Goal: Task Accomplishment & Management: Manage account settings

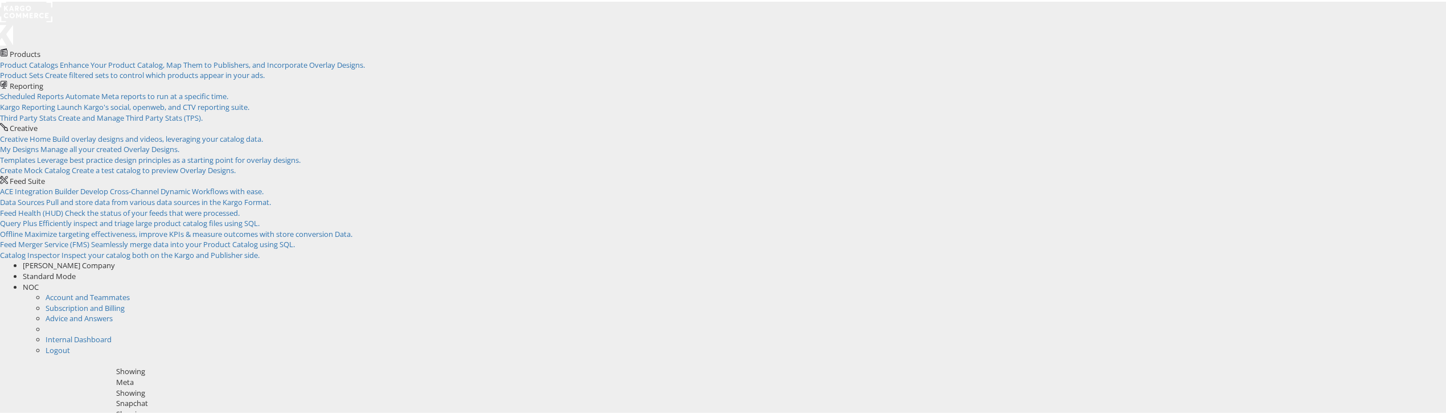
click at [39, 322] on span "NOC" at bounding box center [31, 327] width 16 height 10
click at [112, 332] on link "Internal Dashboard" at bounding box center [79, 337] width 66 height 10
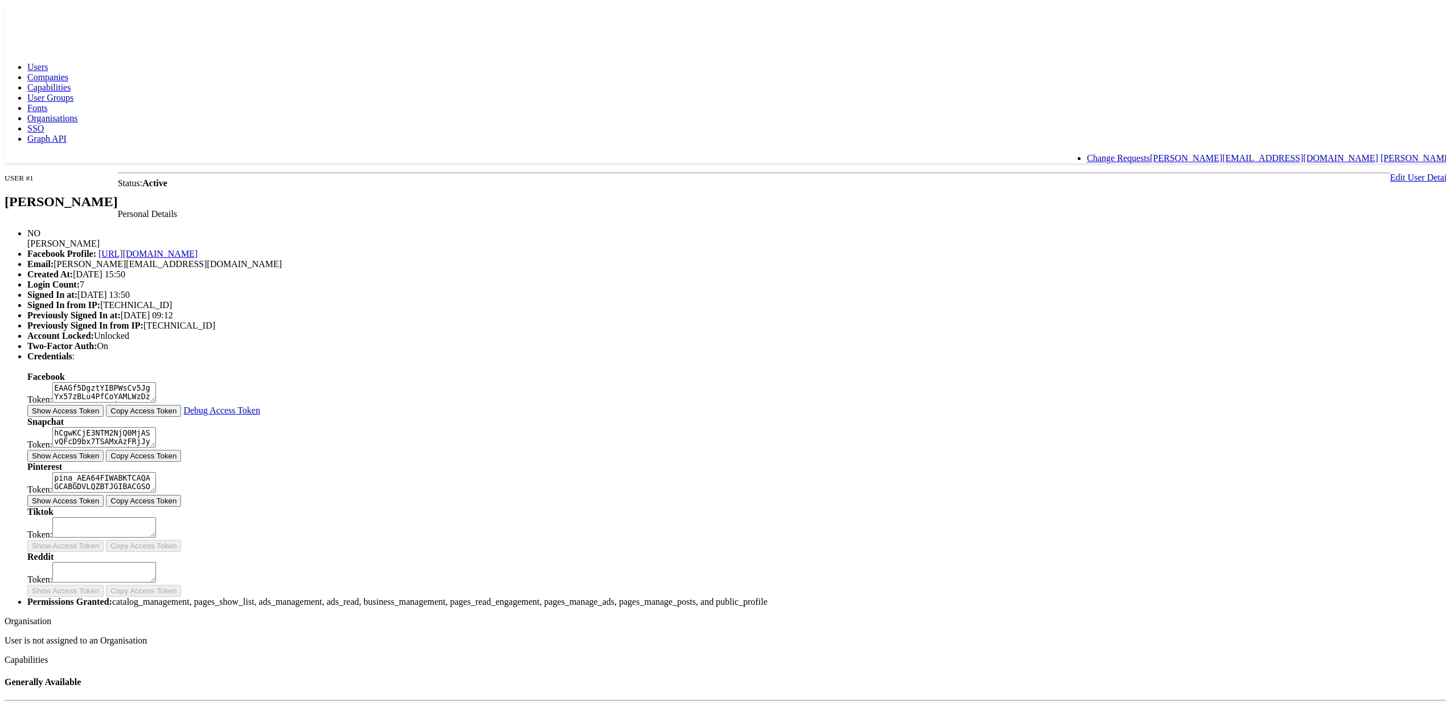
click at [68, 69] on span "Companies" at bounding box center [47, 74] width 41 height 10
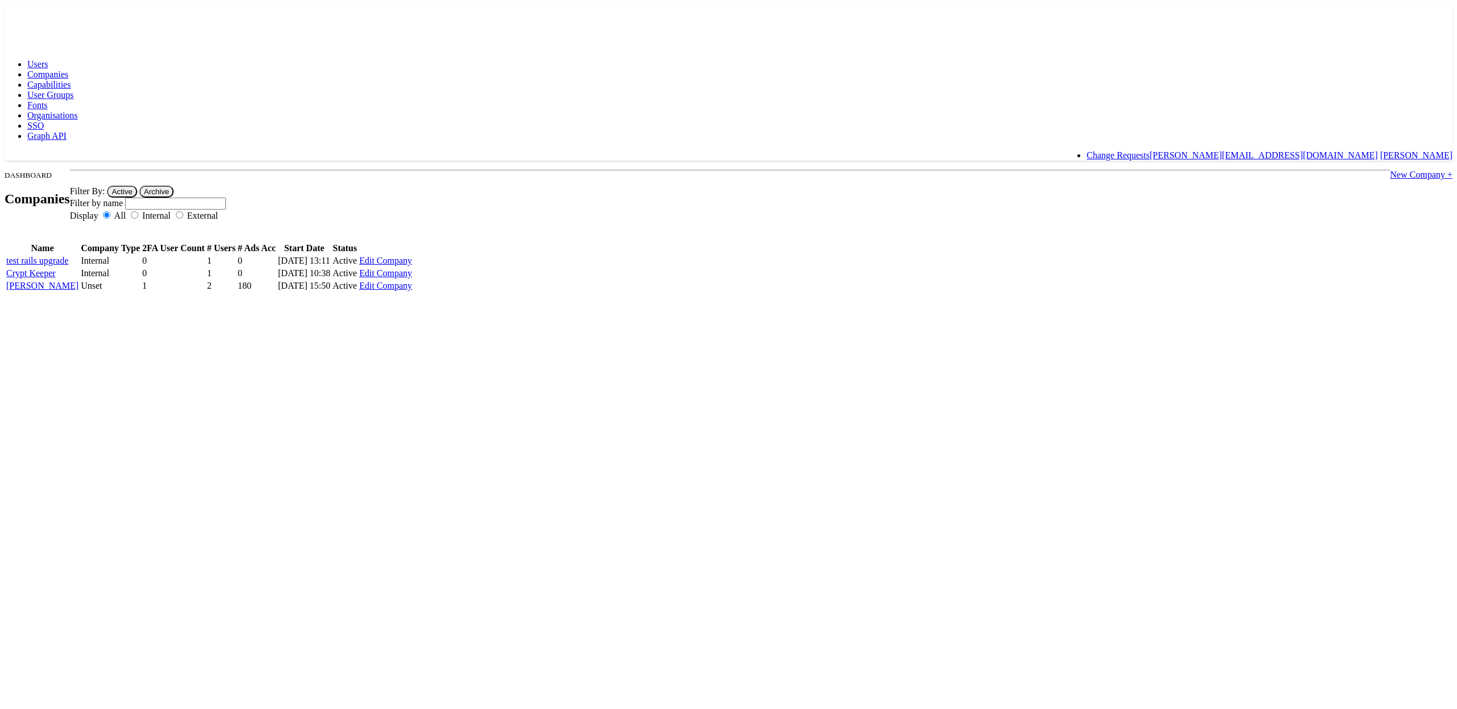
click at [71, 80] on link "Capabilities" at bounding box center [48, 85] width 43 height 10
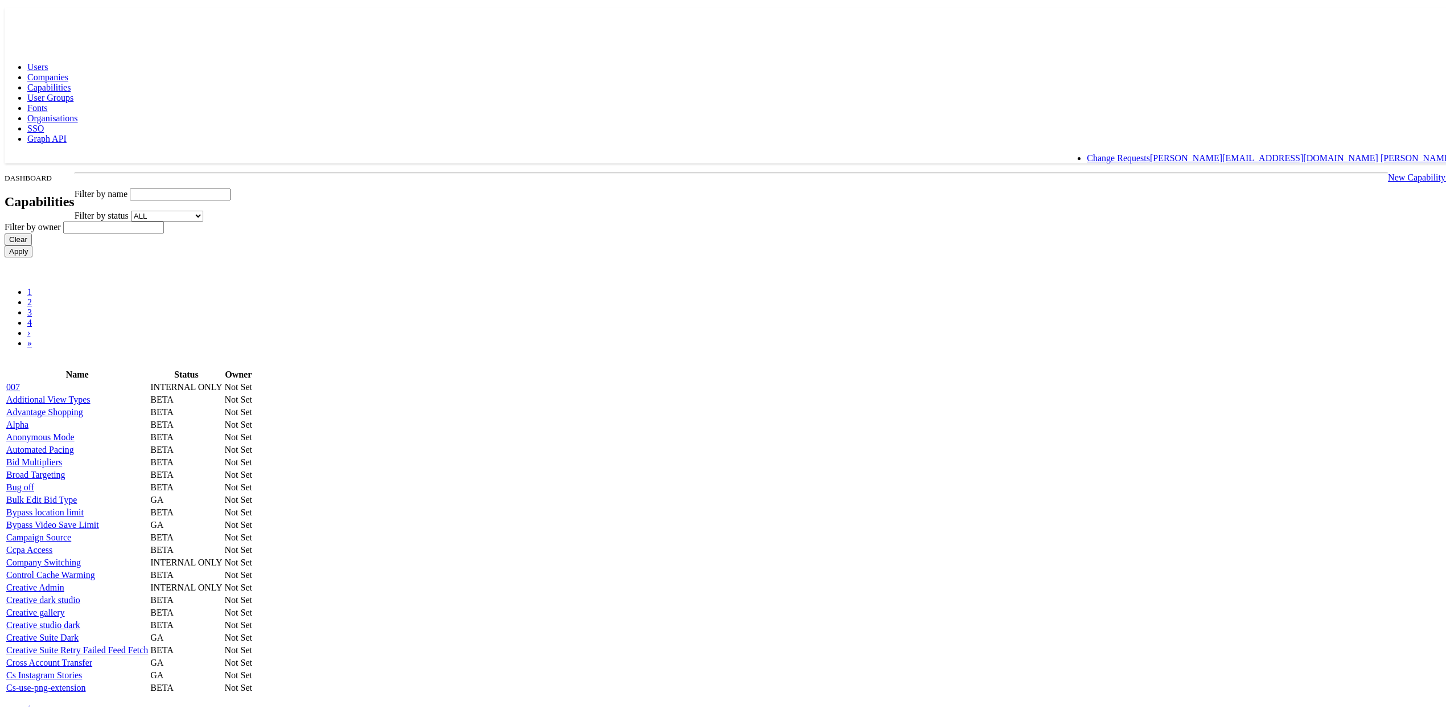
click at [73, 90] on span "User Groups" at bounding box center [50, 95] width 46 height 10
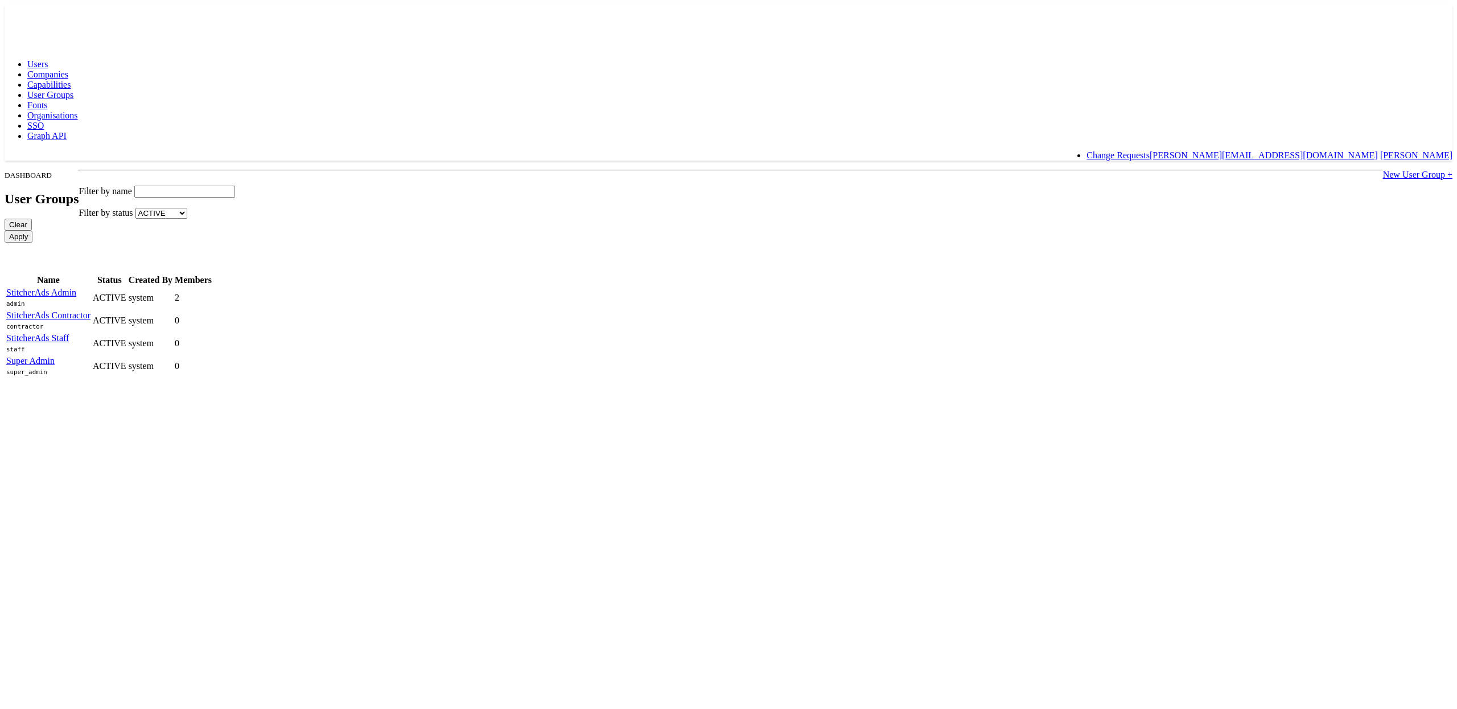
click at [48, 100] on span "Fonts" at bounding box center [37, 105] width 20 height 10
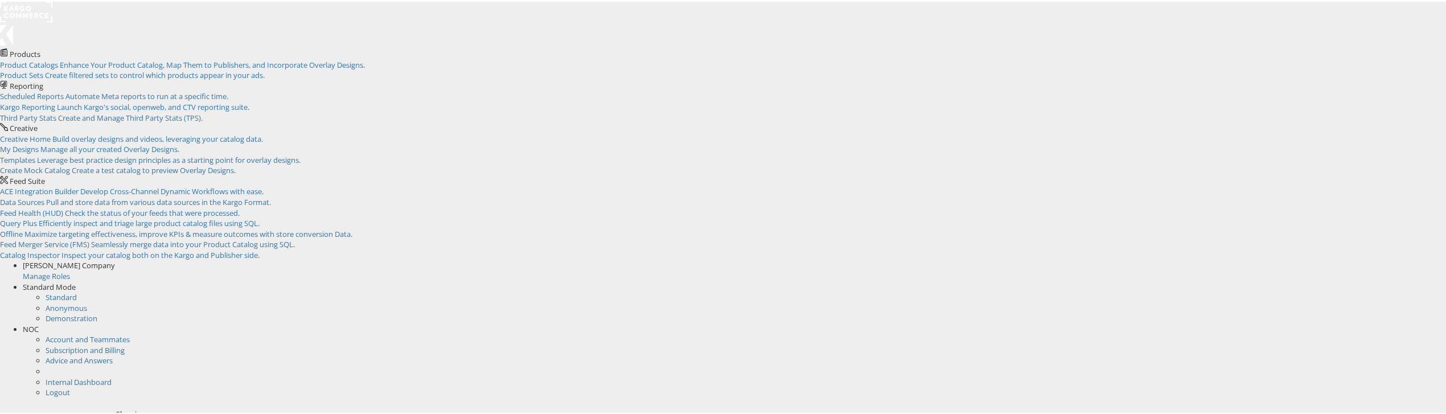
click at [39, 322] on span "NOC" at bounding box center [31, 327] width 16 height 10
click at [112, 332] on link "Internal Dashboard" at bounding box center [79, 337] width 66 height 10
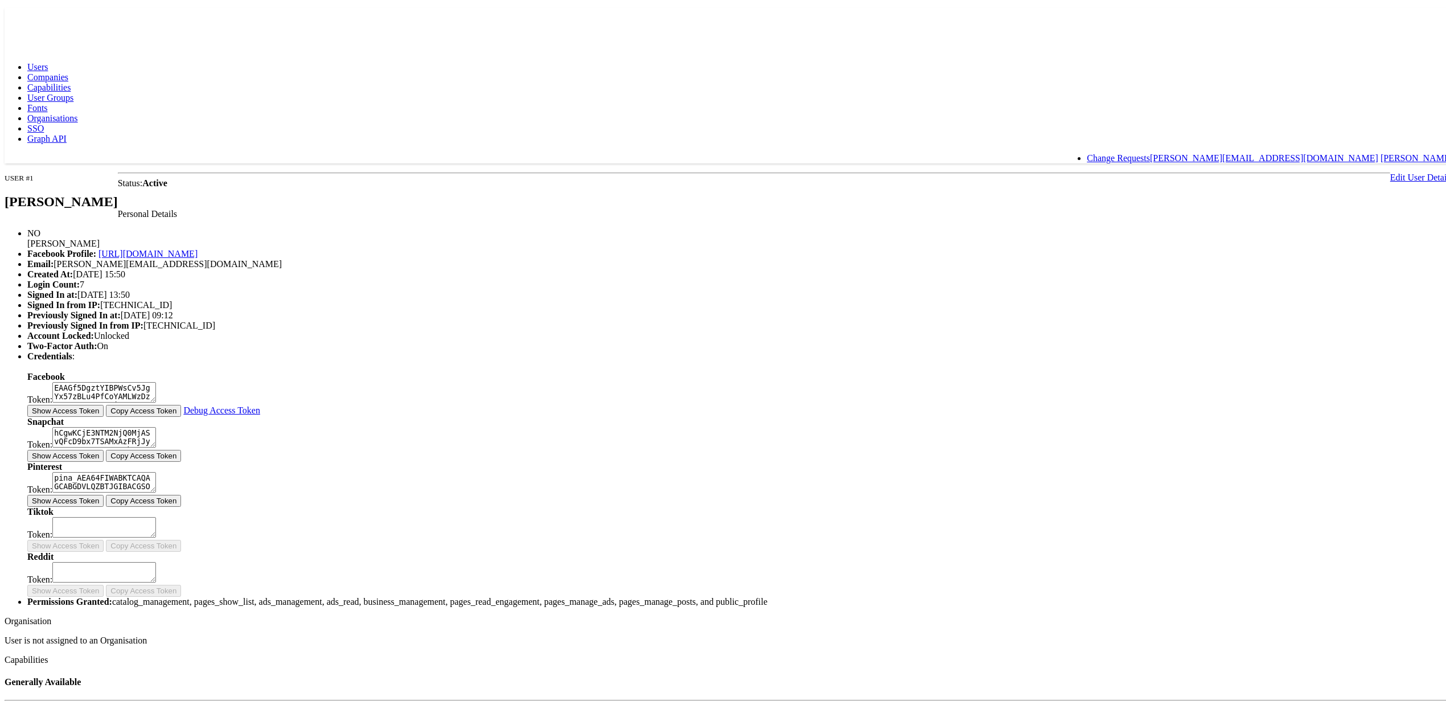
click at [48, 100] on span "Fonts" at bounding box center [37, 105] width 20 height 10
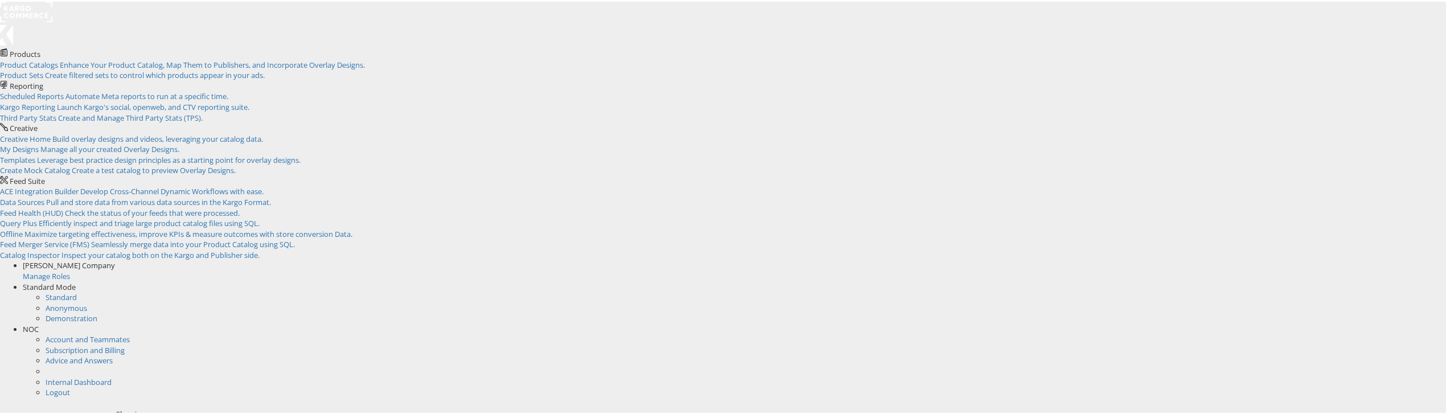
scroll to position [10, 0]
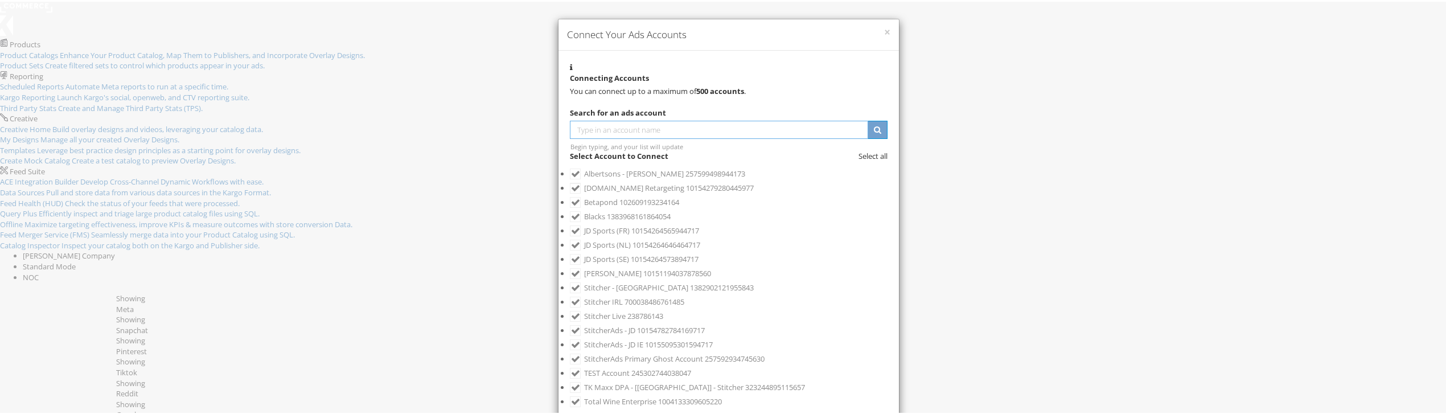
scroll to position [291, 0]
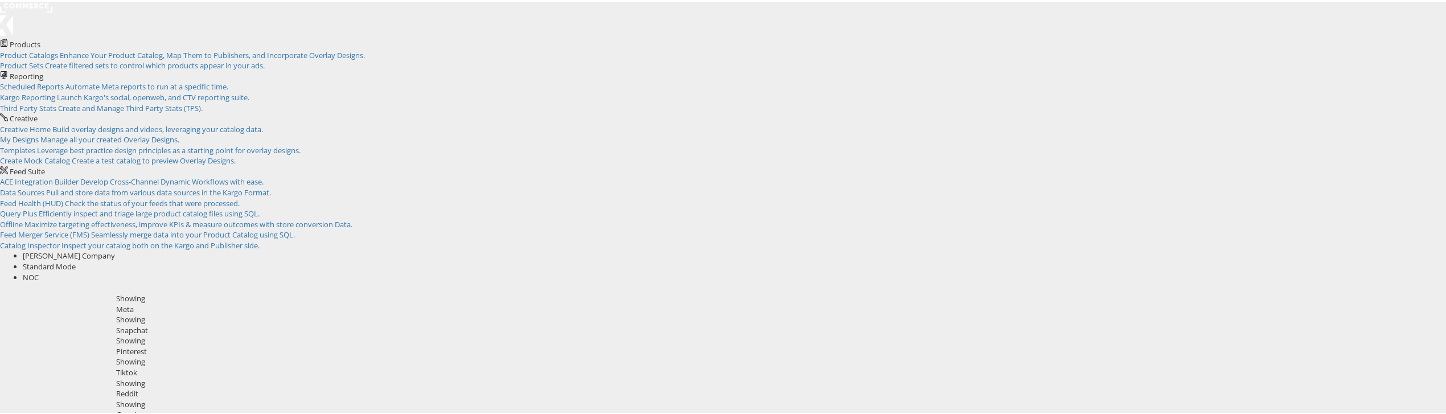
click at [475, 323] on div "Snapchat" at bounding box center [782, 328] width 1333 height 11
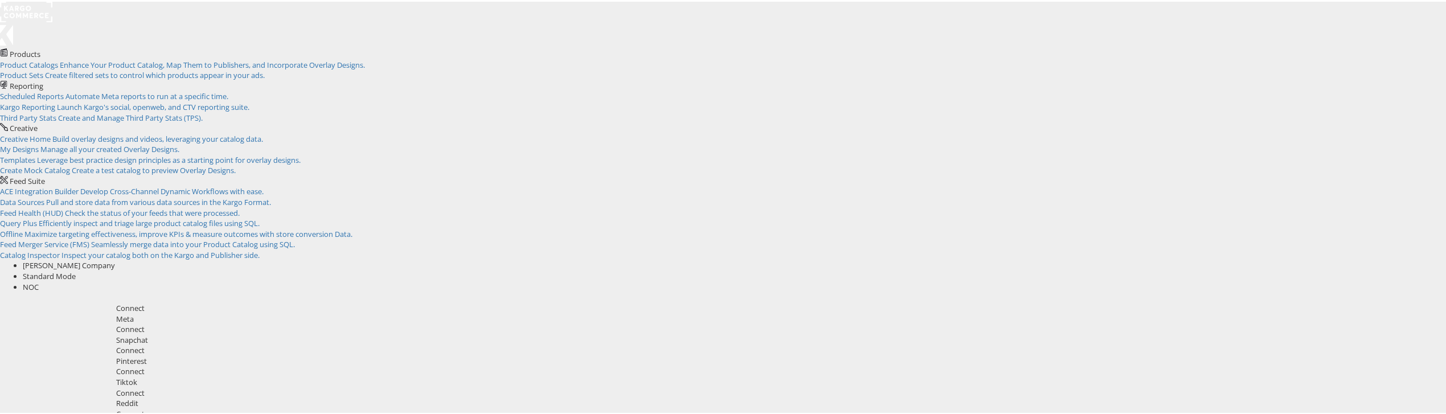
click at [742, 396] on div "Reddit" at bounding box center [782, 401] width 1333 height 11
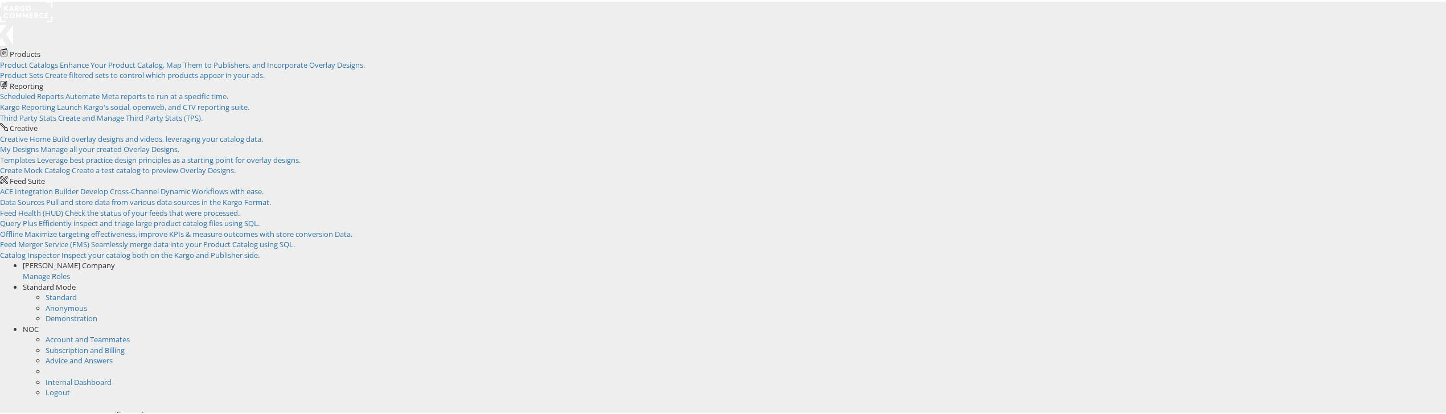
click at [115, 258] on span "Nigel O Connor Company" at bounding box center [69, 263] width 92 height 10
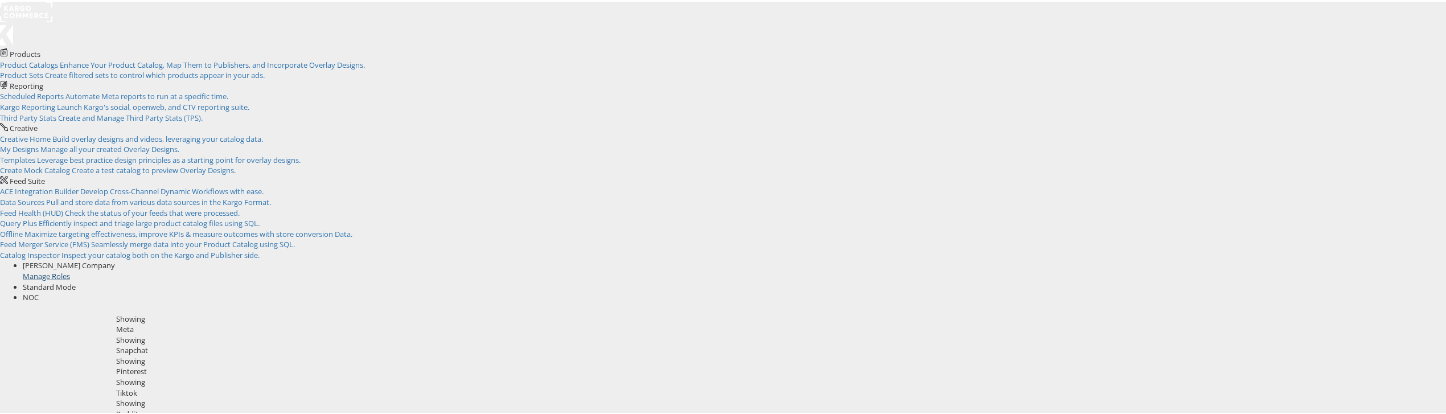
click at [70, 269] on link "Manage Roles" at bounding box center [46, 274] width 47 height 10
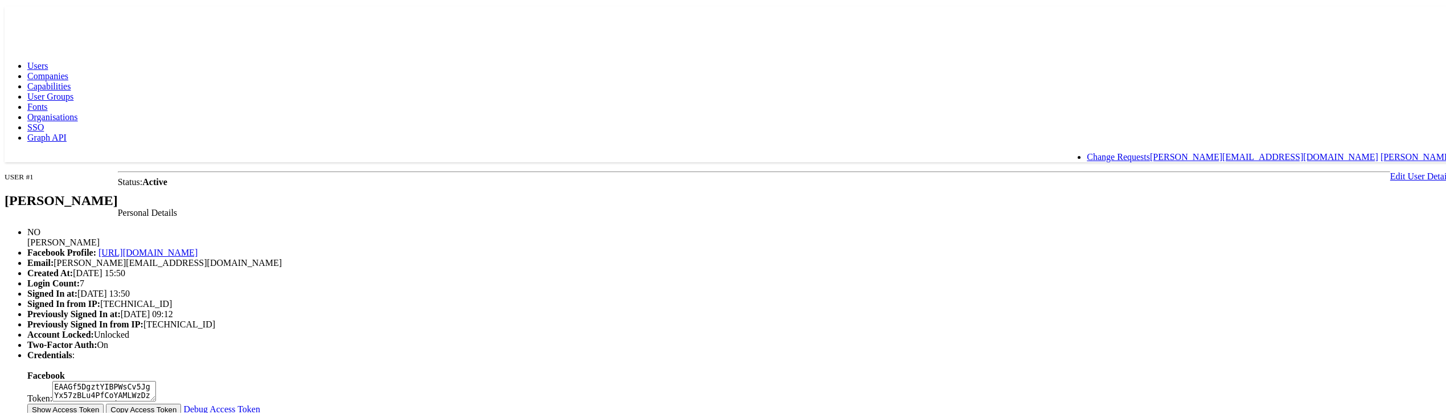
click at [1390, 170] on link "Edit User Details" at bounding box center [1421, 175] width 63 height 10
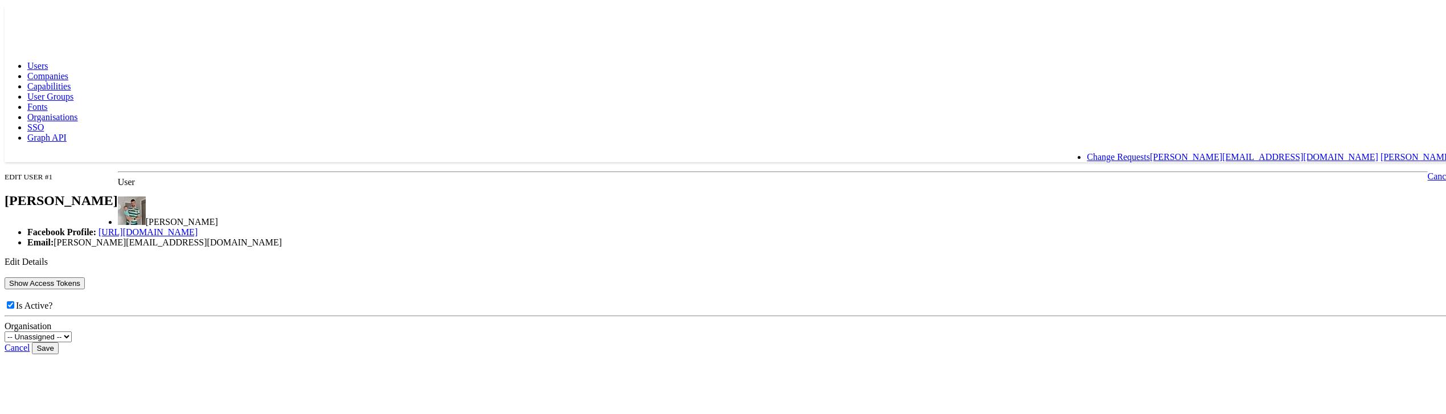
scroll to position [14, 0]
click at [85, 282] on button "Show Access Tokens" at bounding box center [45, 281] width 80 height 12
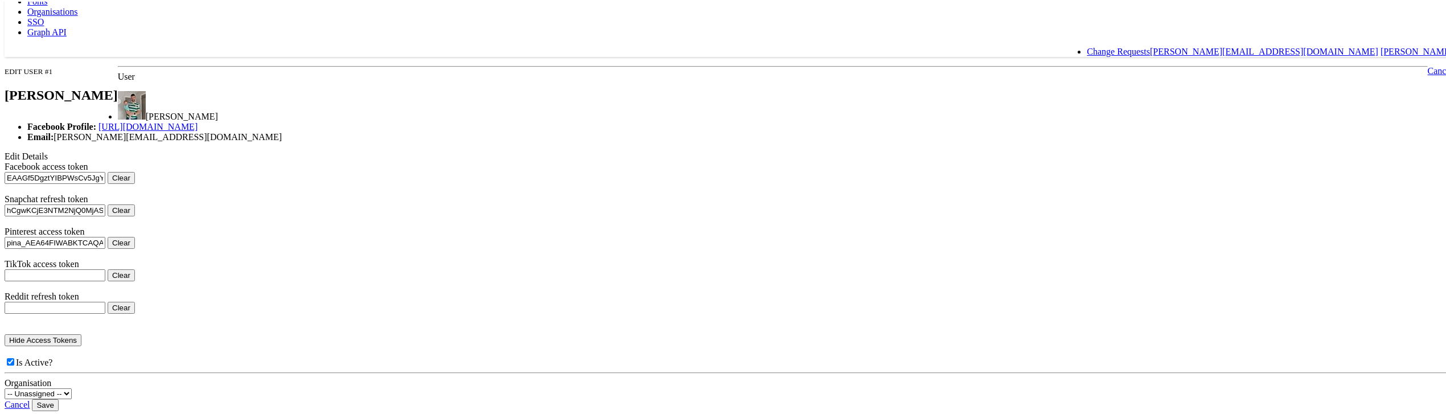
scroll to position [201, 0]
click at [81, 332] on button "Hide Access Tokens" at bounding box center [43, 338] width 77 height 12
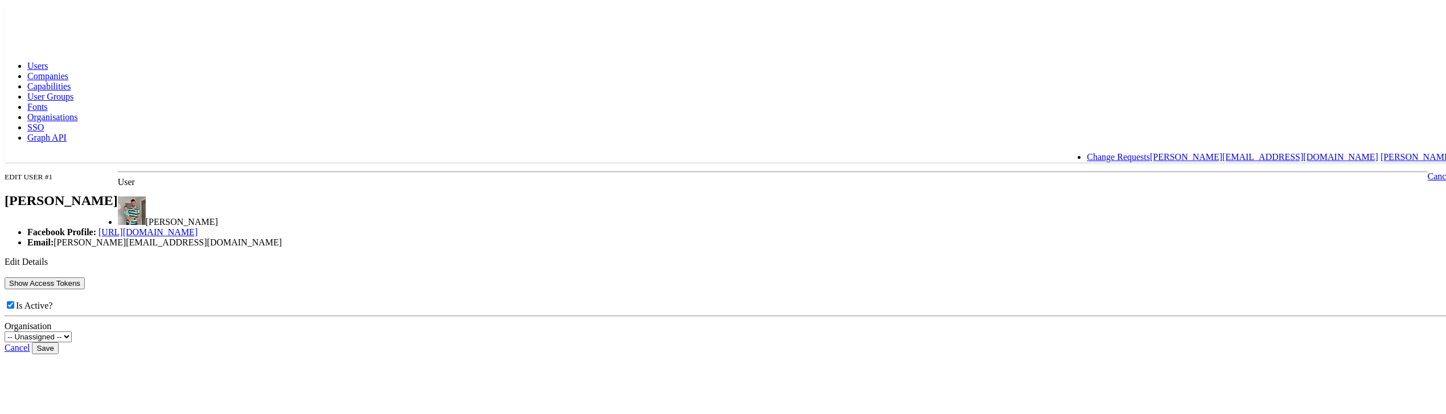
scroll to position [14, 0]
click at [85, 278] on button "Show Access Tokens" at bounding box center [45, 281] width 80 height 12
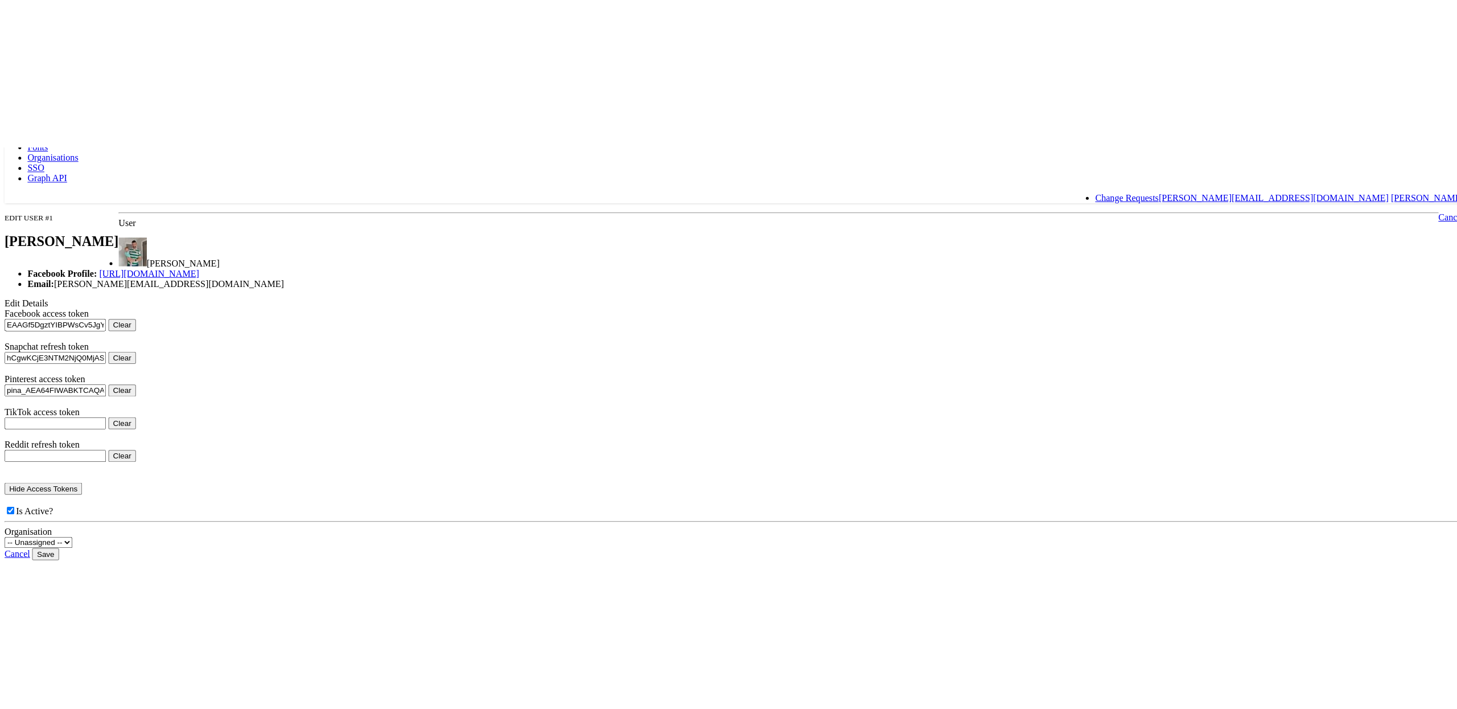
scroll to position [0, 0]
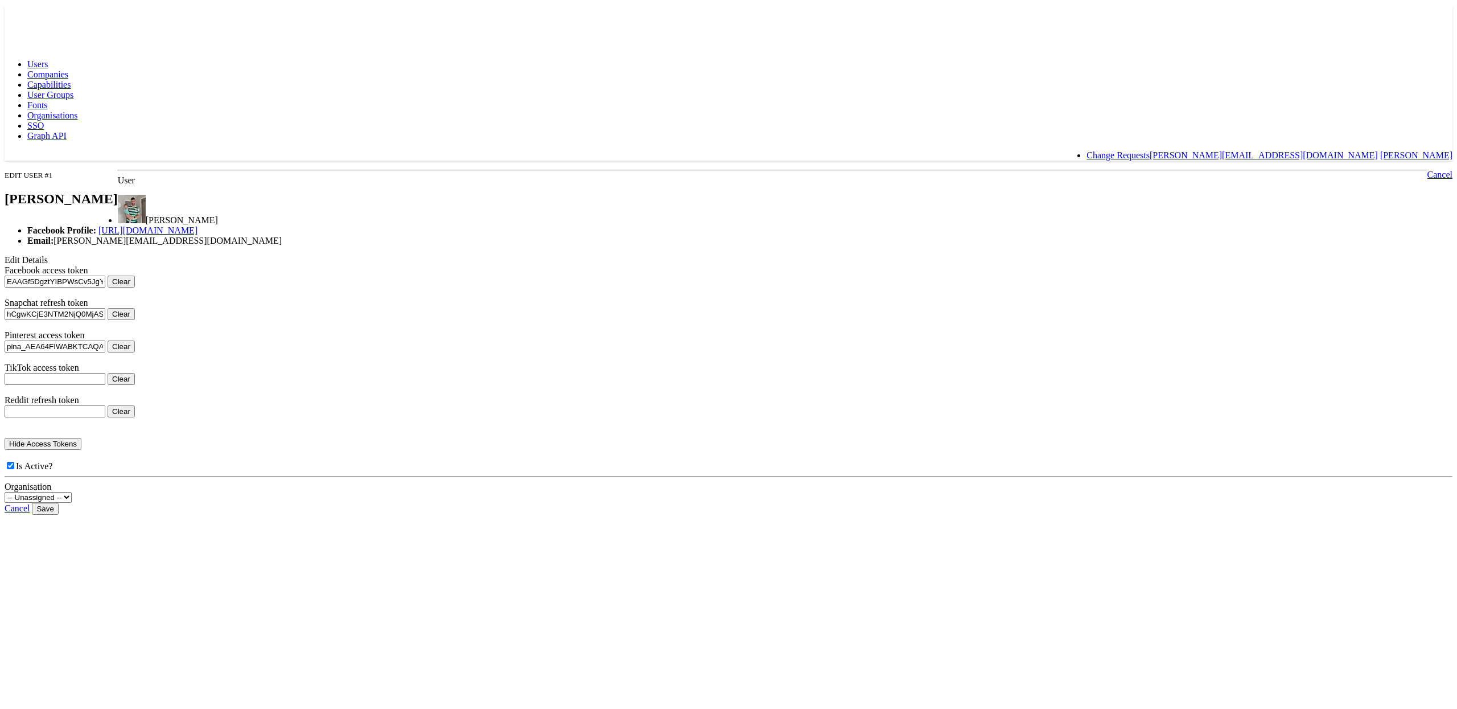
click at [68, 69] on span "Companies" at bounding box center [47, 74] width 41 height 10
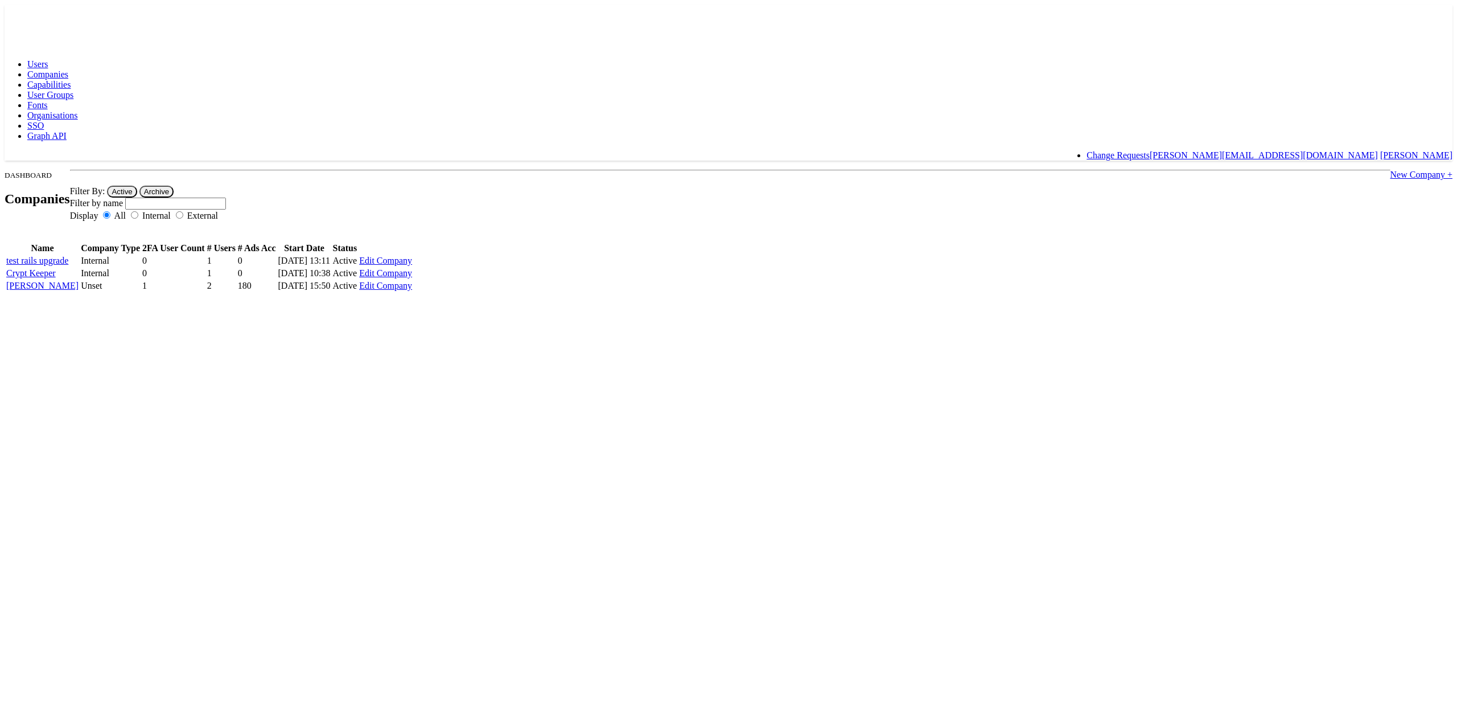
click at [79, 290] on link "[PERSON_NAME]" at bounding box center [42, 286] width 72 height 10
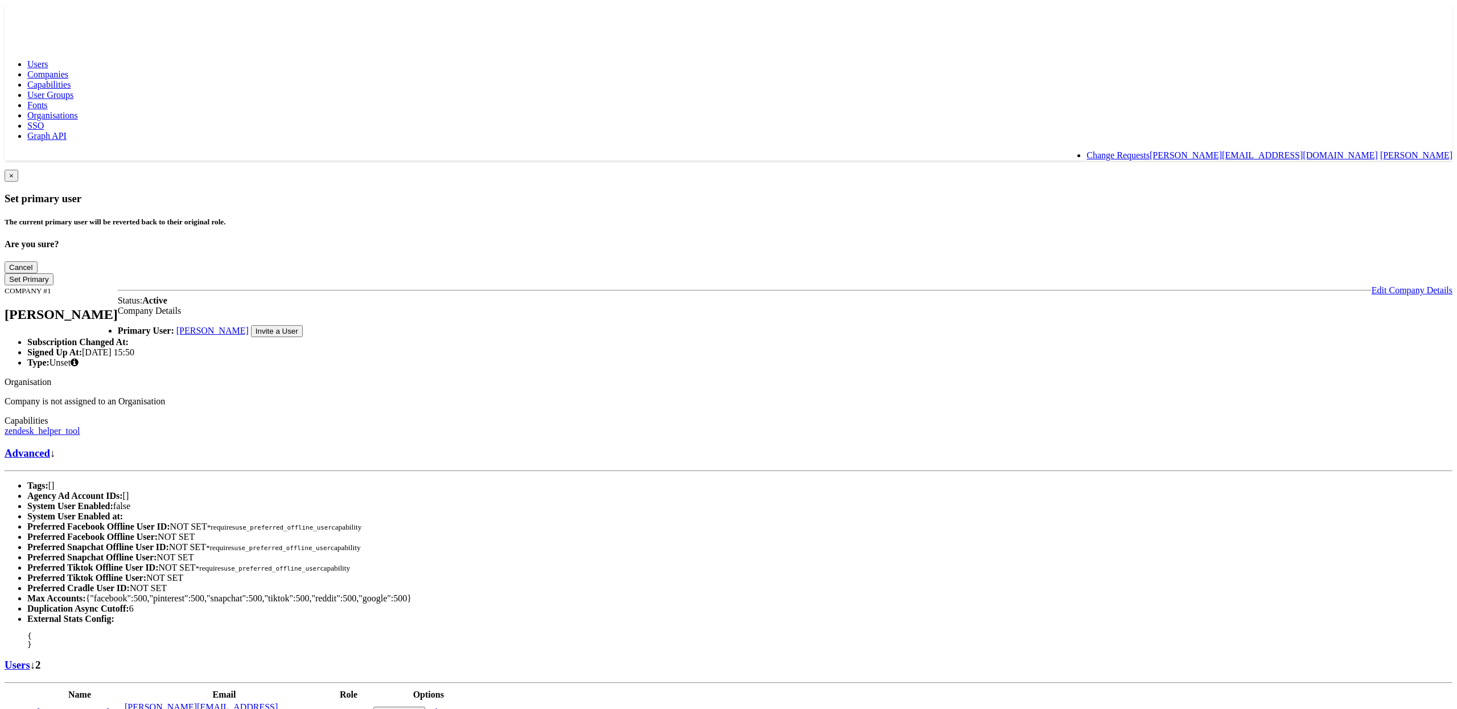
click at [30, 658] on link "Users" at bounding box center [18, 664] width 26 height 12
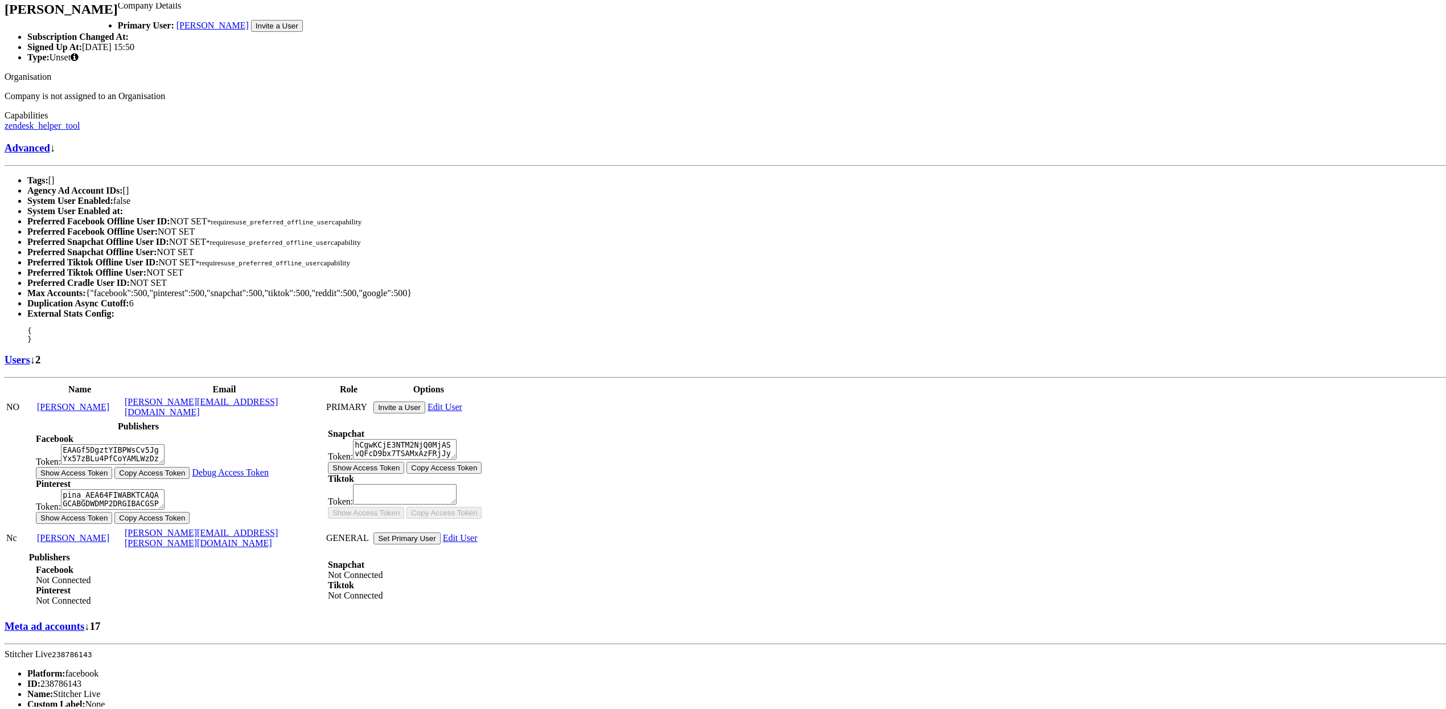
scroll to position [328, 0]
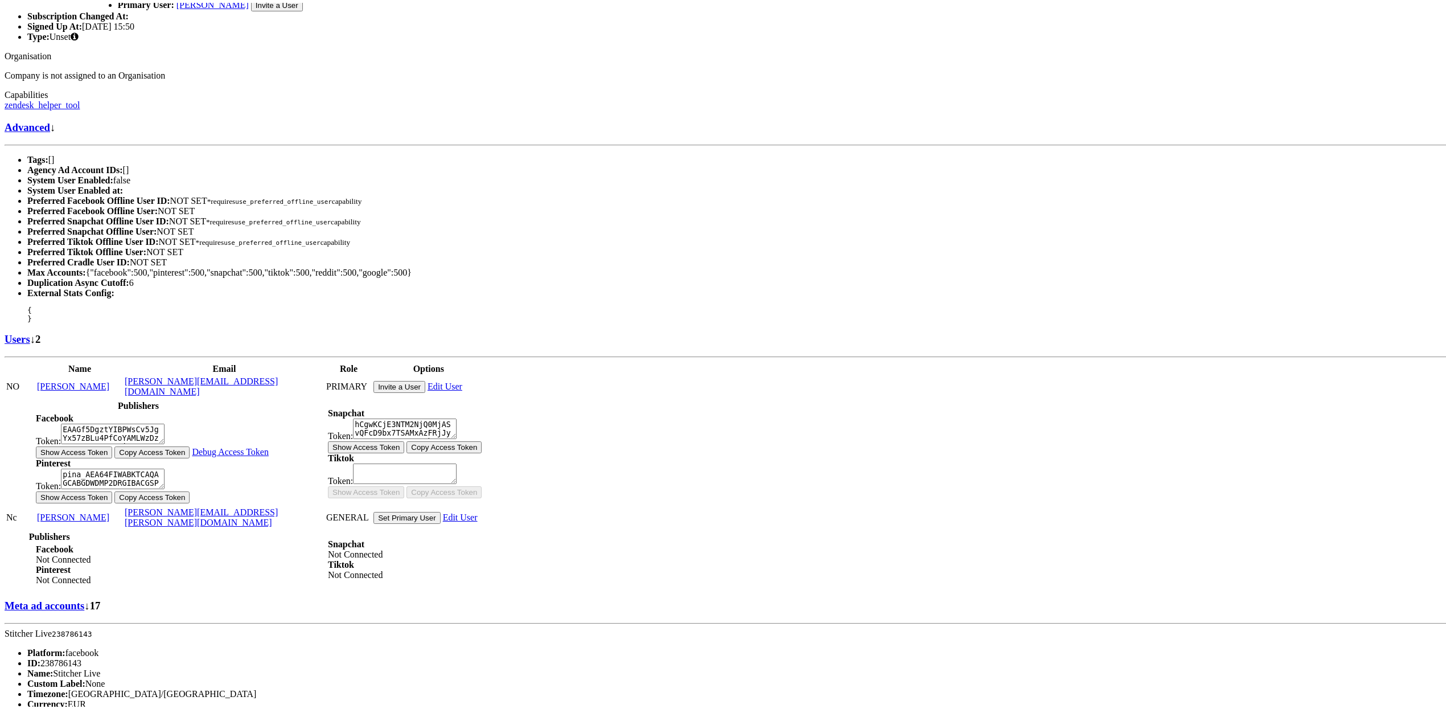
click at [84, 596] on link "Meta ad accounts" at bounding box center [45, 602] width 80 height 12
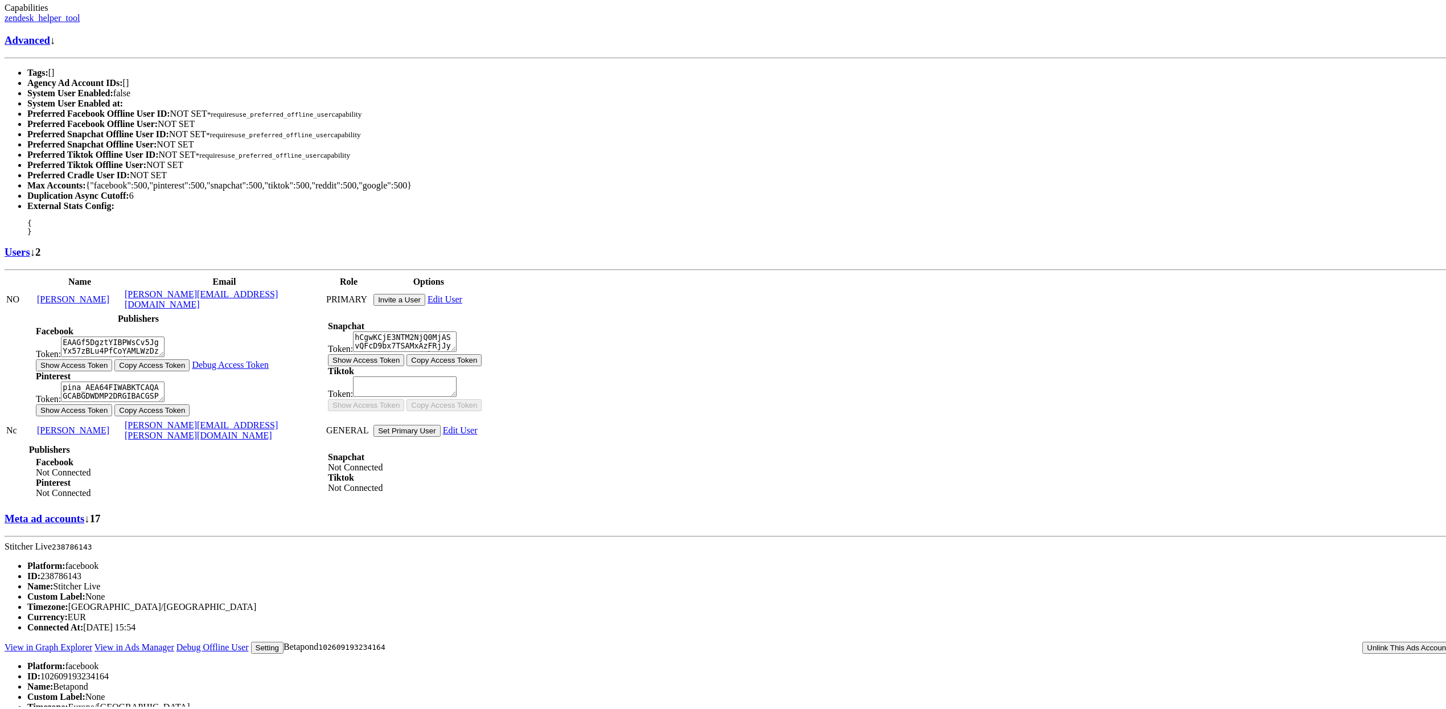
click at [84, 509] on link "Meta ad accounts" at bounding box center [45, 515] width 80 height 12
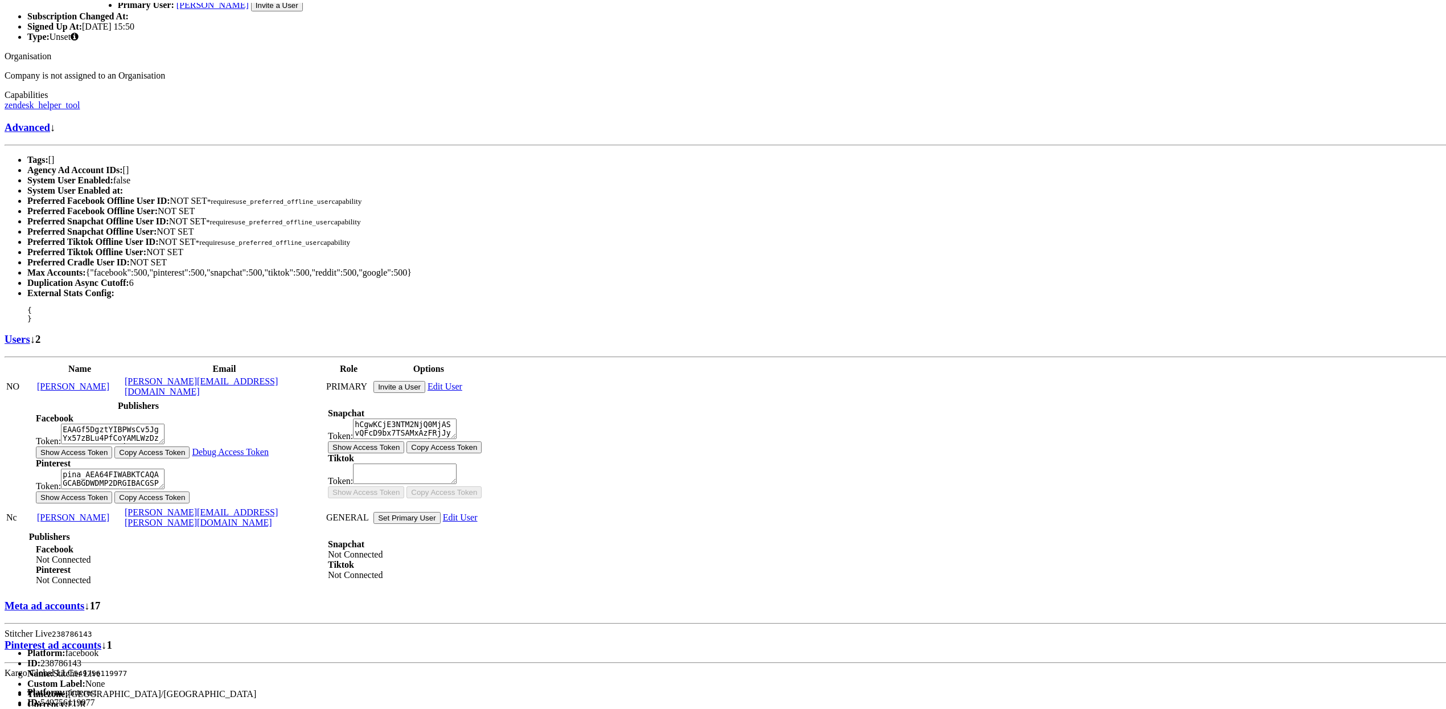
scroll to position [0, 0]
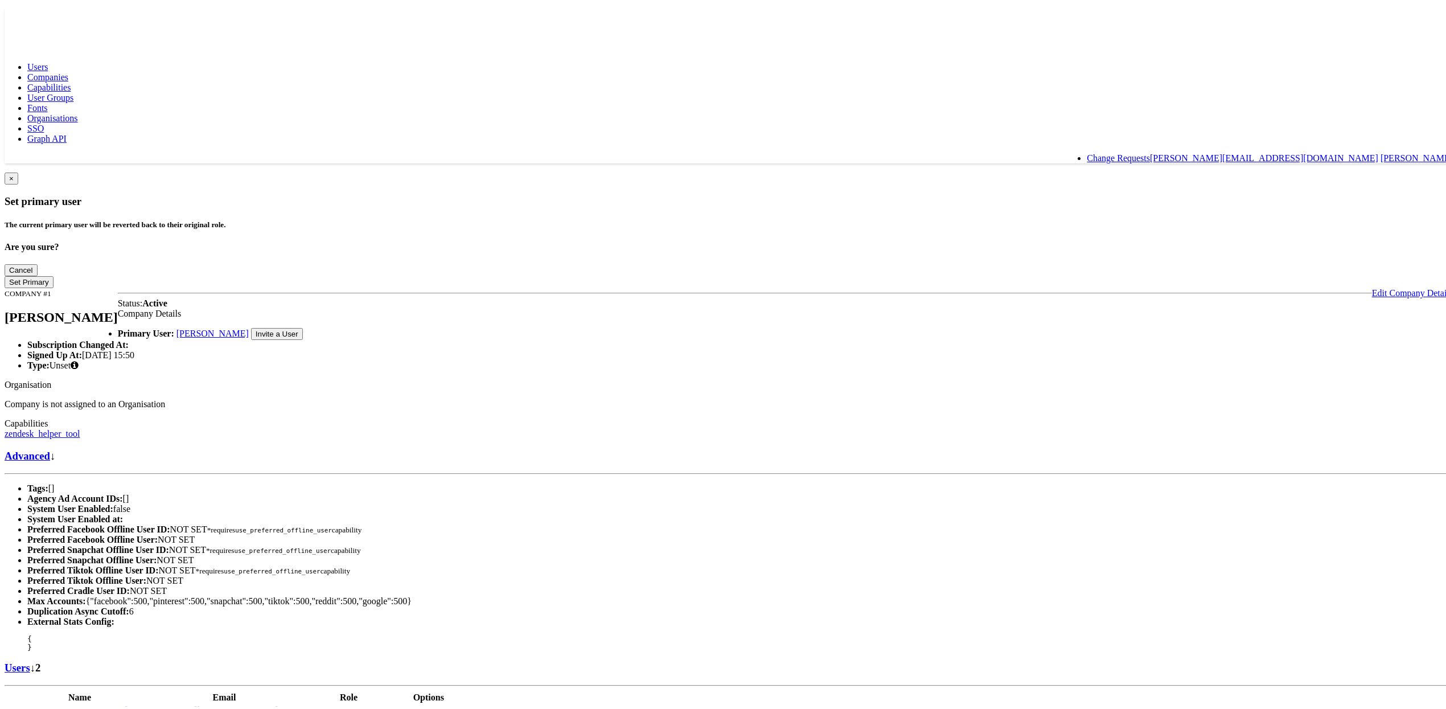
click at [249, 326] on link "[PERSON_NAME]" at bounding box center [212, 331] width 72 height 10
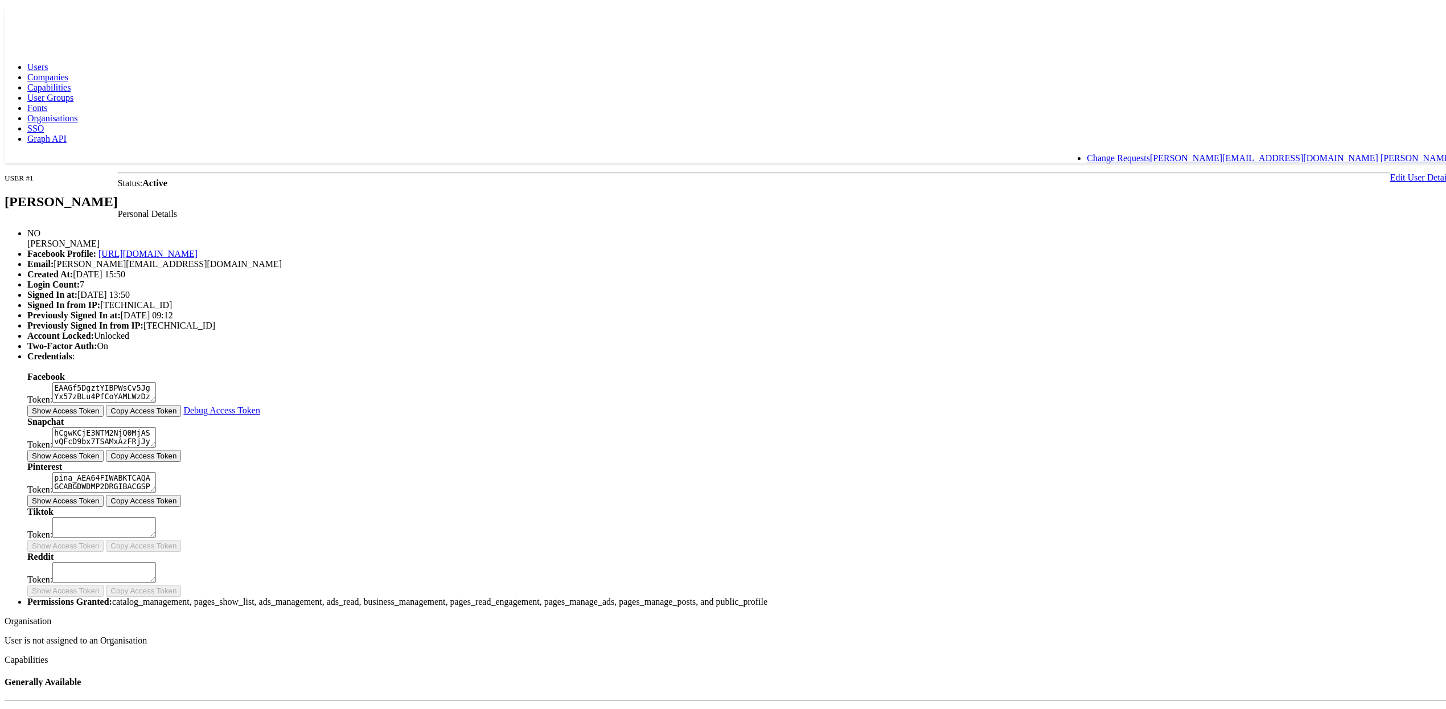
click at [71, 80] on link "Capabilities" at bounding box center [48, 85] width 43 height 10
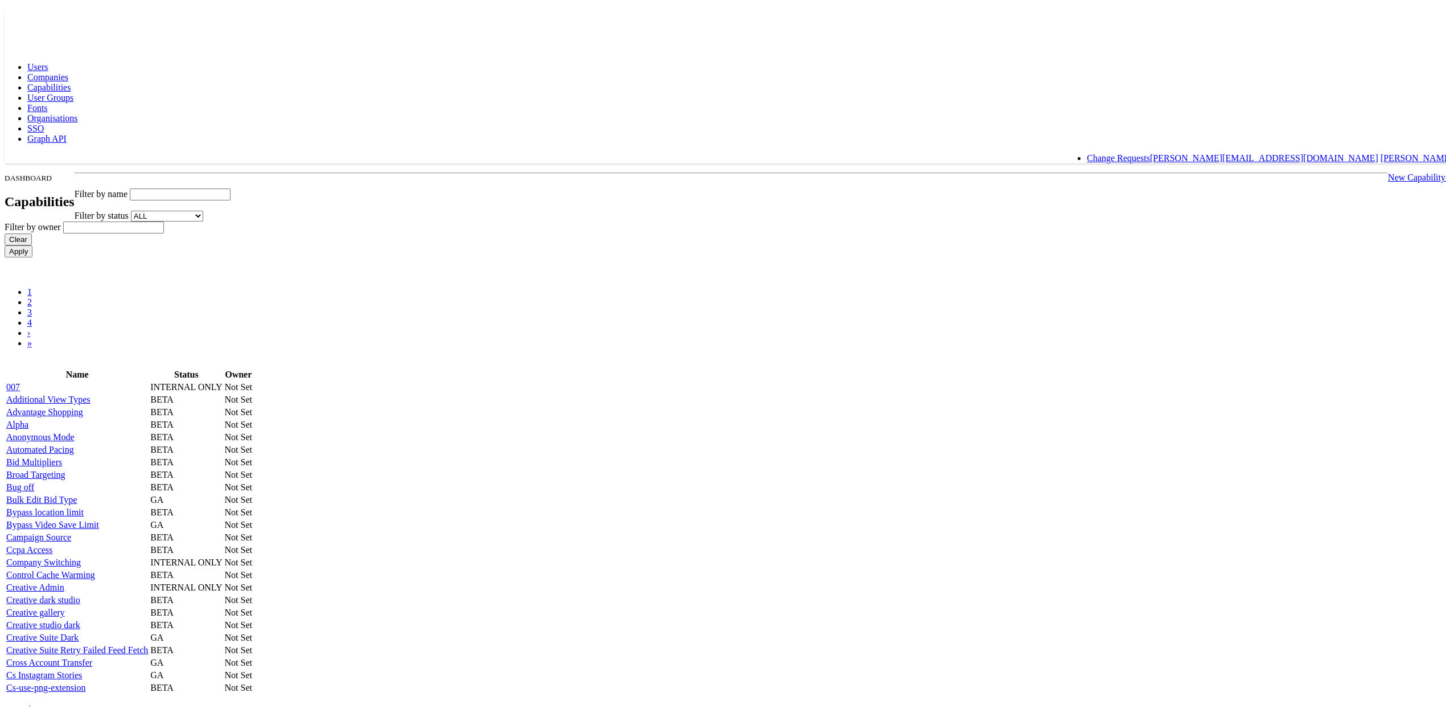
click at [1388, 170] on link "New Capability +" at bounding box center [1420, 175] width 65 height 10
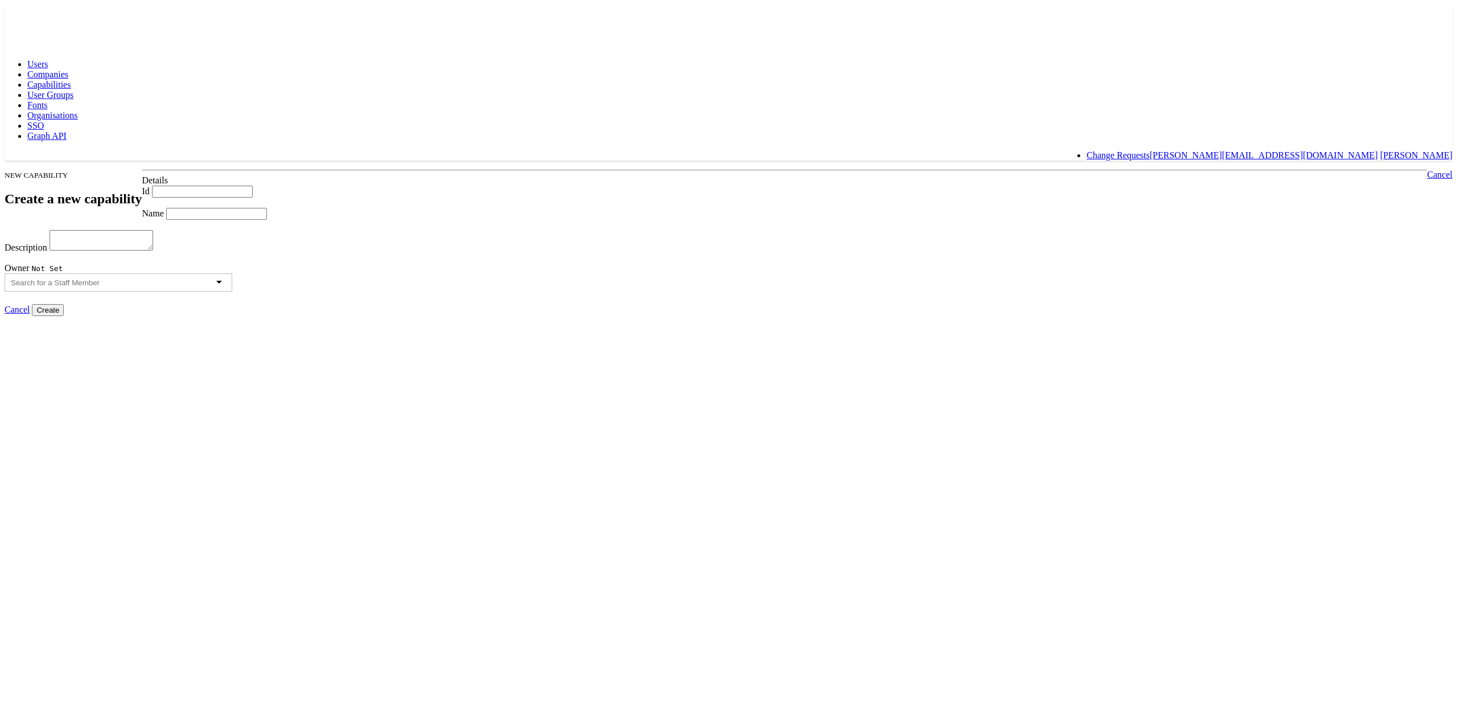
click at [253, 186] on input "Id" at bounding box center [202, 192] width 101 height 12
type input "testrails"
type input "test rails"
type textarea "no function"
click at [64, 316] on input "Create" at bounding box center [48, 310] width 32 height 12
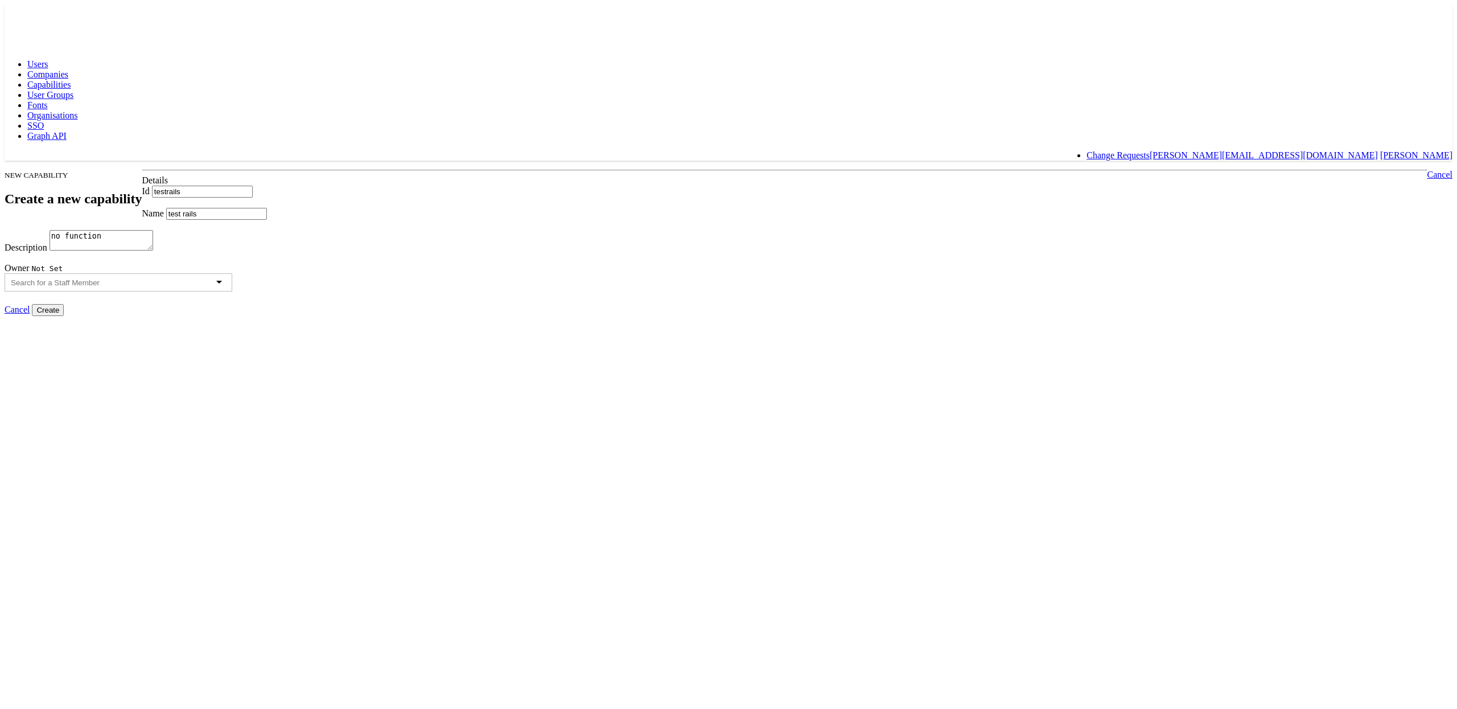
type input "Creating..."
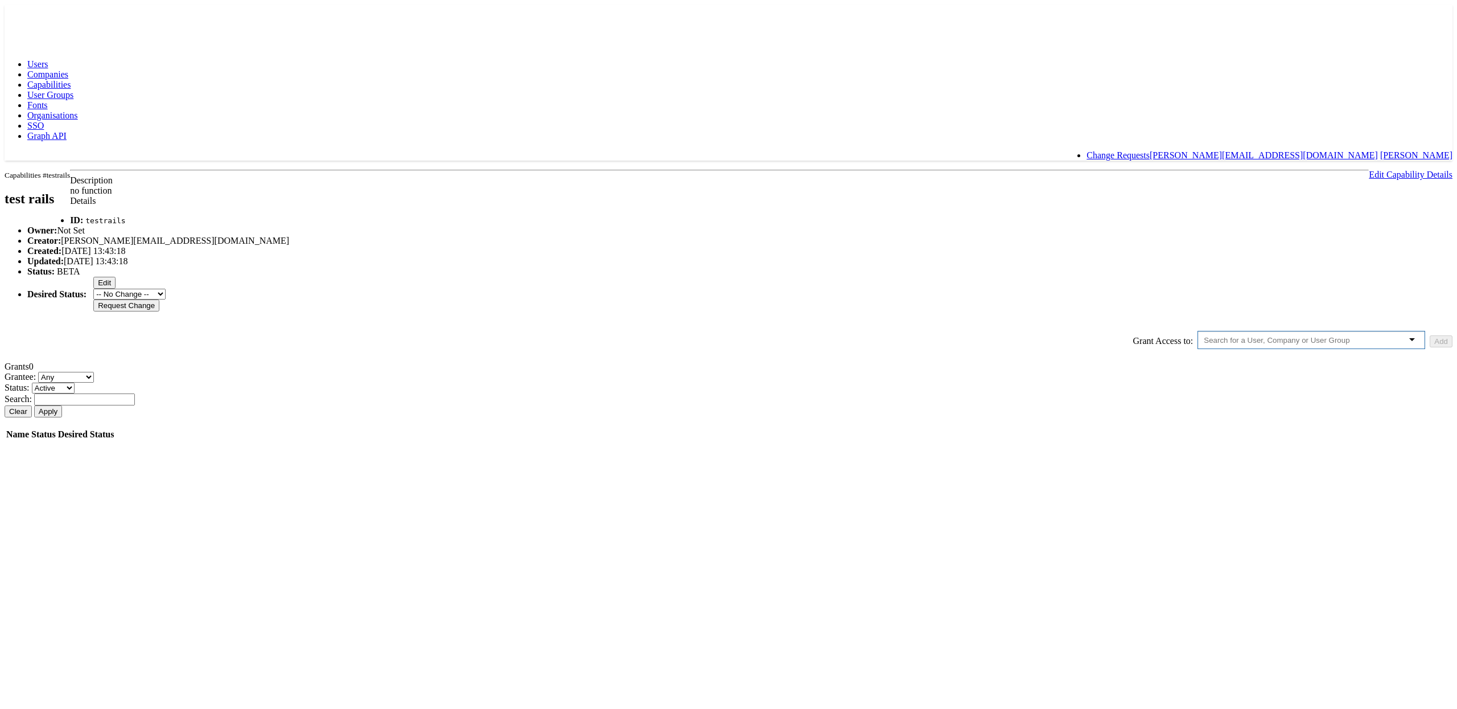
click at [1204, 344] on input "text" at bounding box center [1287, 340] width 166 height 9
type input "[PERSON_NAME]"
click at [1043, 404] on div "Capabilities #testrails test rails Edit Capability Details Description no funct…" at bounding box center [729, 305] width 1448 height 271
click at [1430, 347] on button "Add" at bounding box center [1441, 341] width 23 height 12
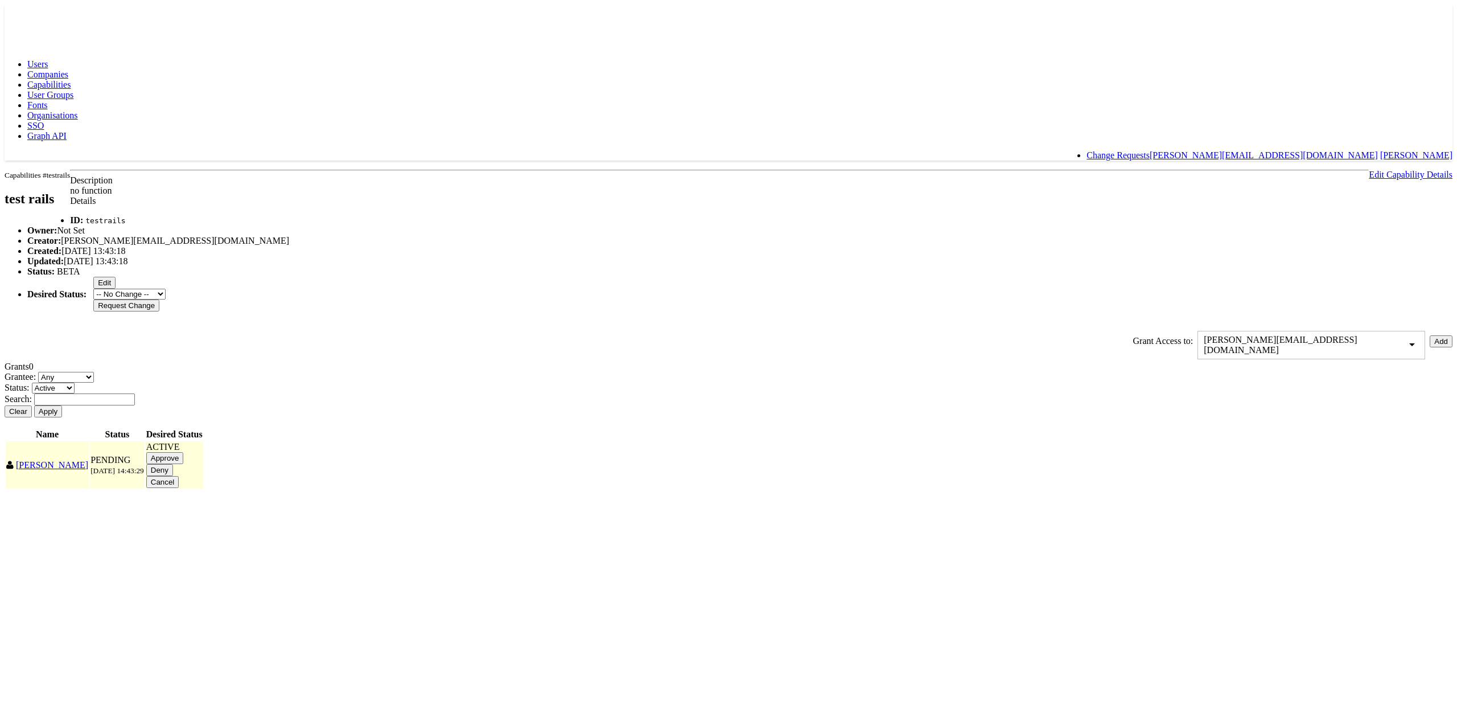
click at [184, 464] on input "Approve" at bounding box center [165, 458] width 38 height 12
click at [268, 341] on body "Users Companies Capabilities User Groups Fonts Organisations SSO Graph API Chan…" at bounding box center [729, 242] width 1448 height 474
click at [68, 69] on span "Companies" at bounding box center [47, 74] width 41 height 10
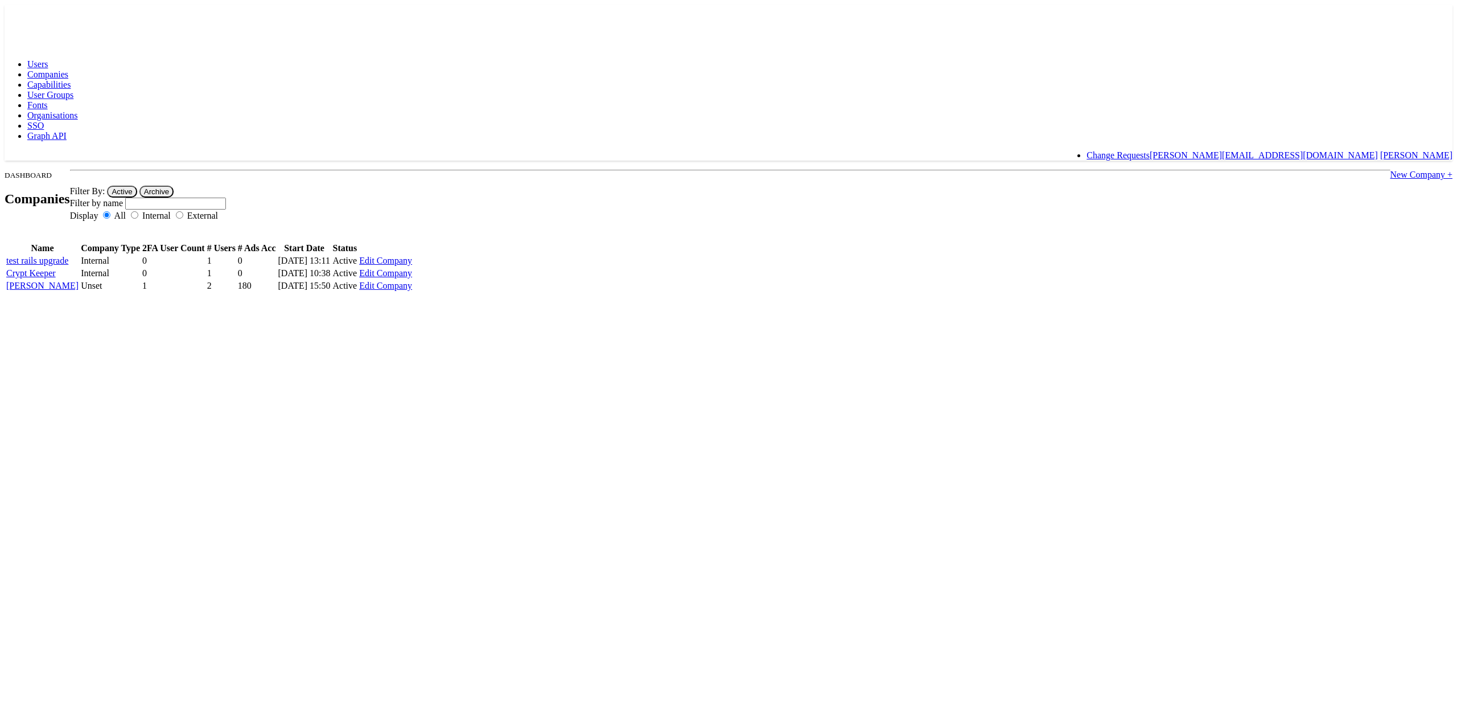
click at [78, 110] on span "Organisations" at bounding box center [52, 115] width 51 height 10
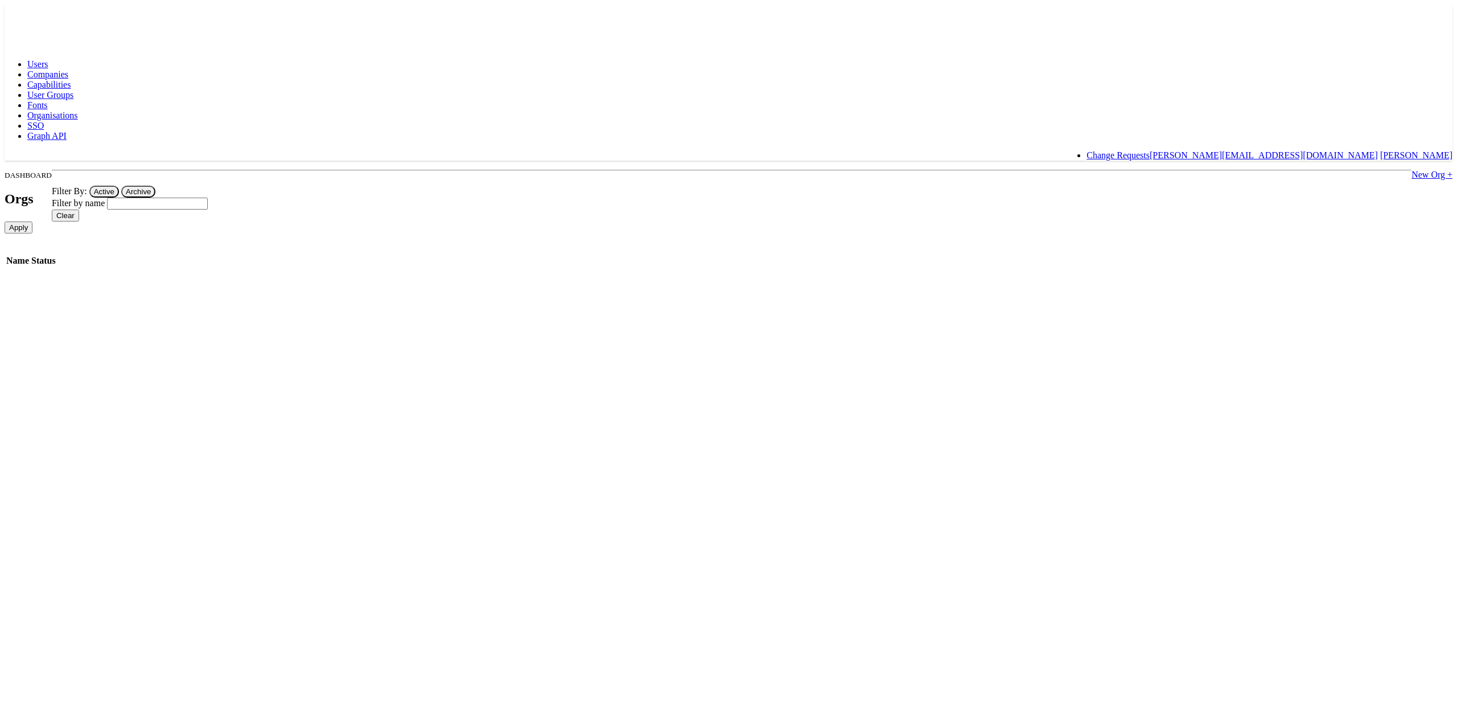
click at [73, 90] on span "User Groups" at bounding box center [50, 95] width 46 height 10
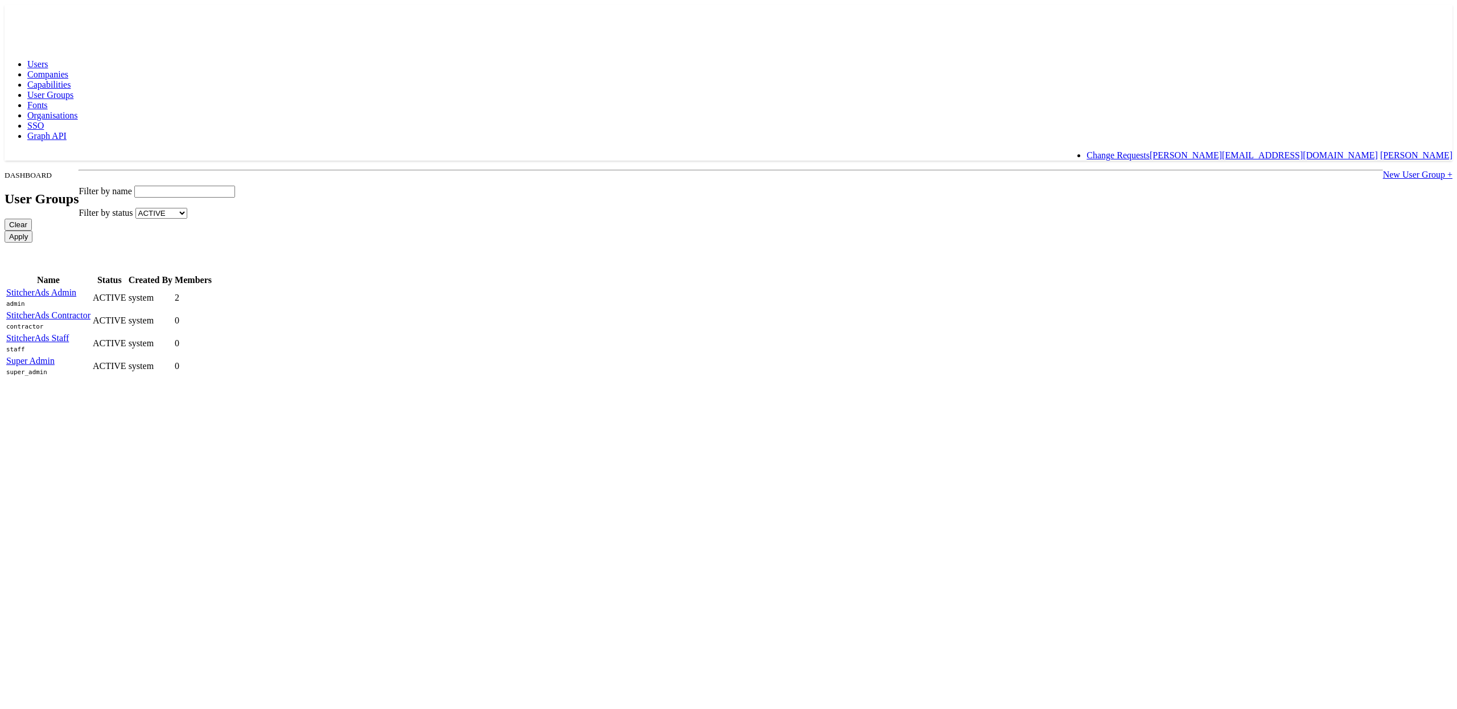
click at [76, 287] on link "StitcherAds Admin" at bounding box center [41, 292] width 70 height 10
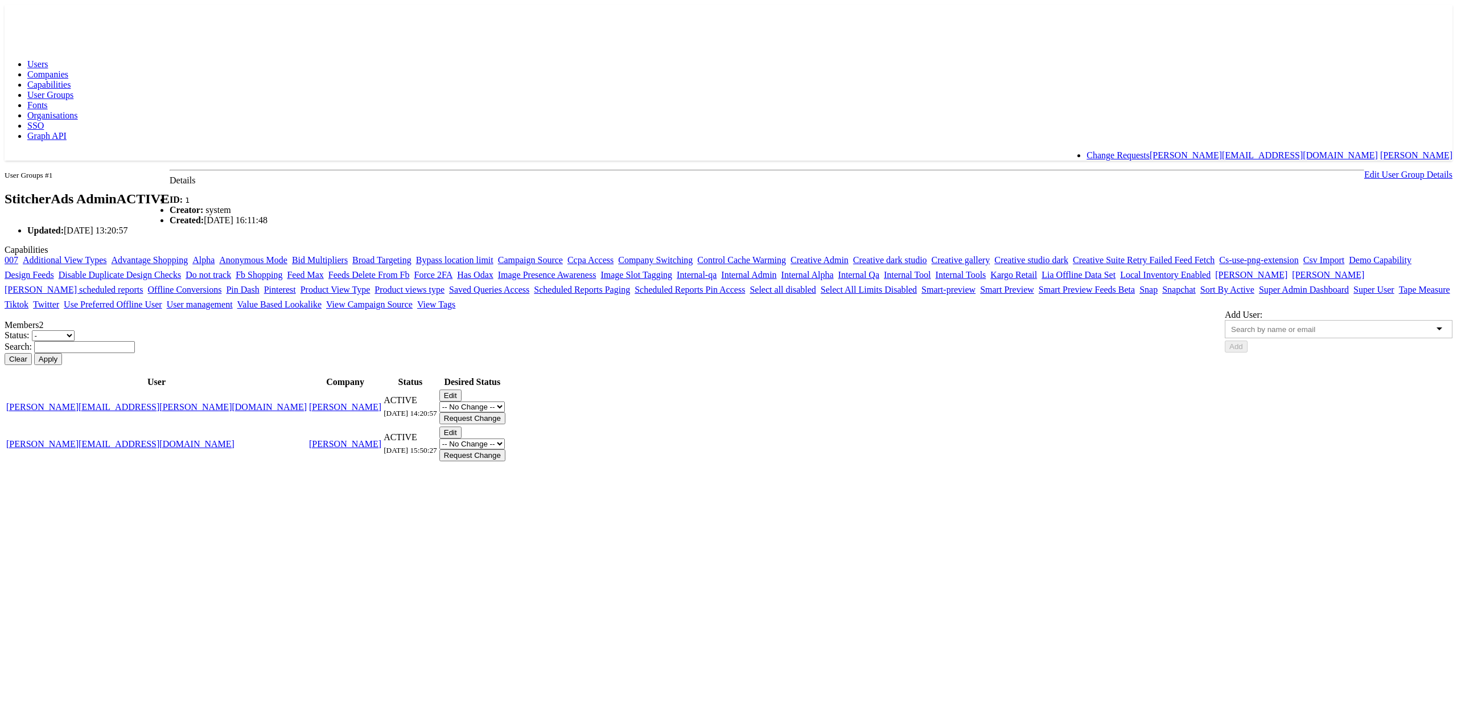
click at [1364, 170] on link "Edit User Group Details" at bounding box center [1408, 175] width 88 height 10
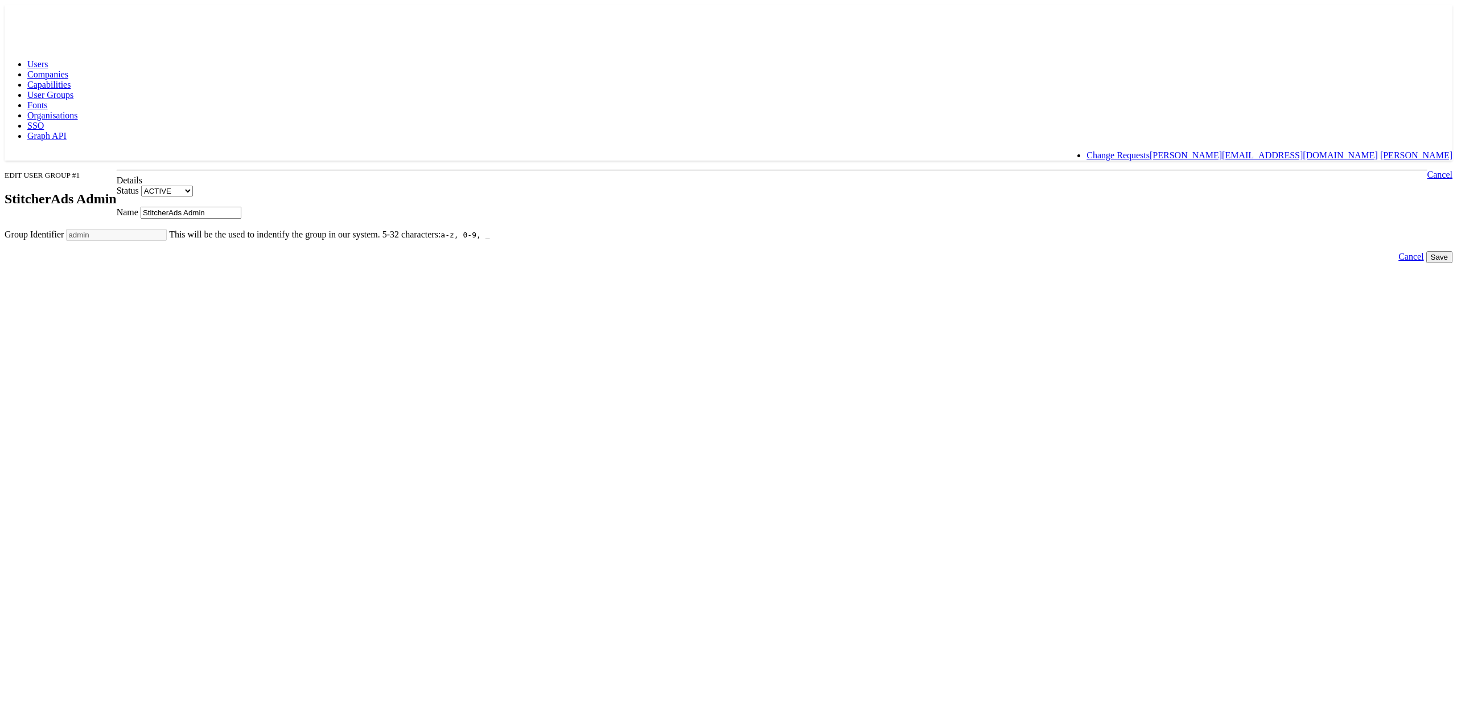
click at [1398, 261] on link "Cancel" at bounding box center [1410, 257] width 25 height 10
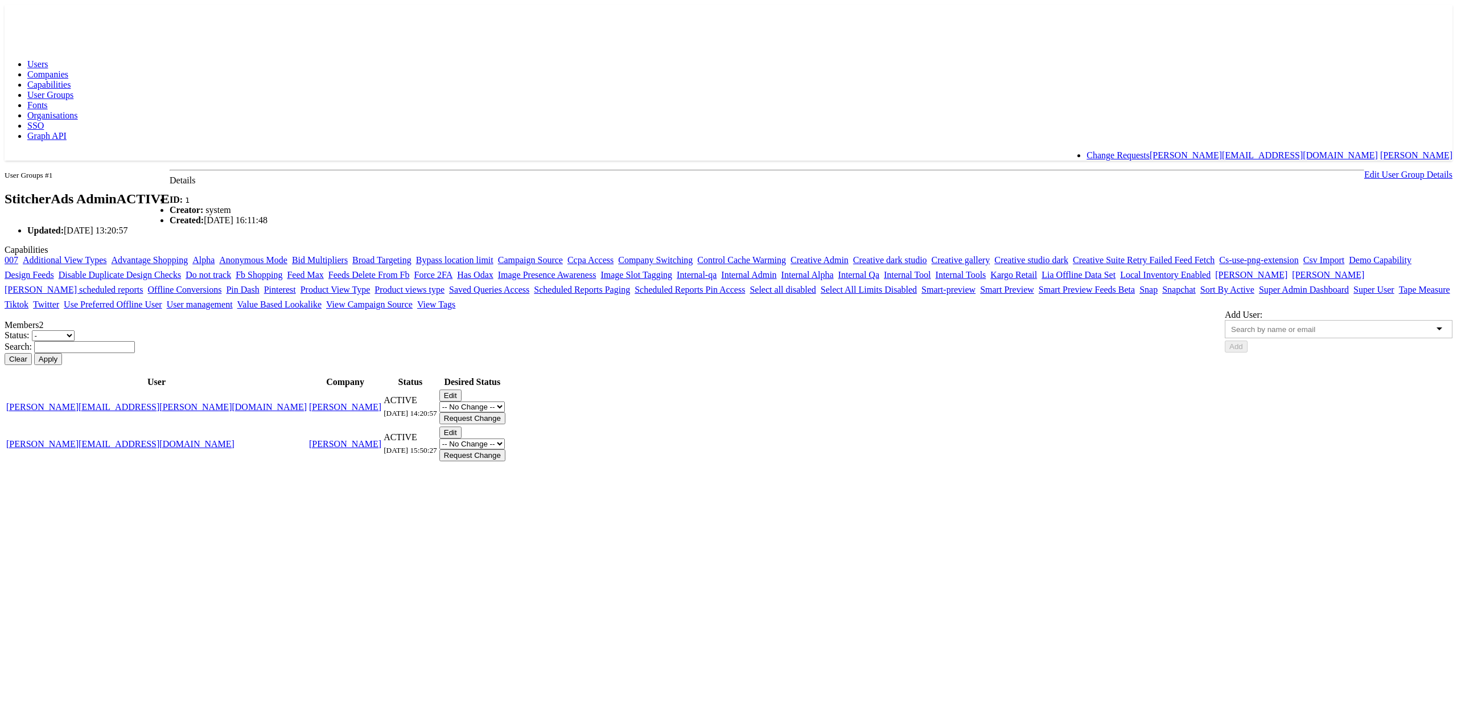
click at [462, 401] on button "Edit" at bounding box center [450, 395] width 22 height 12
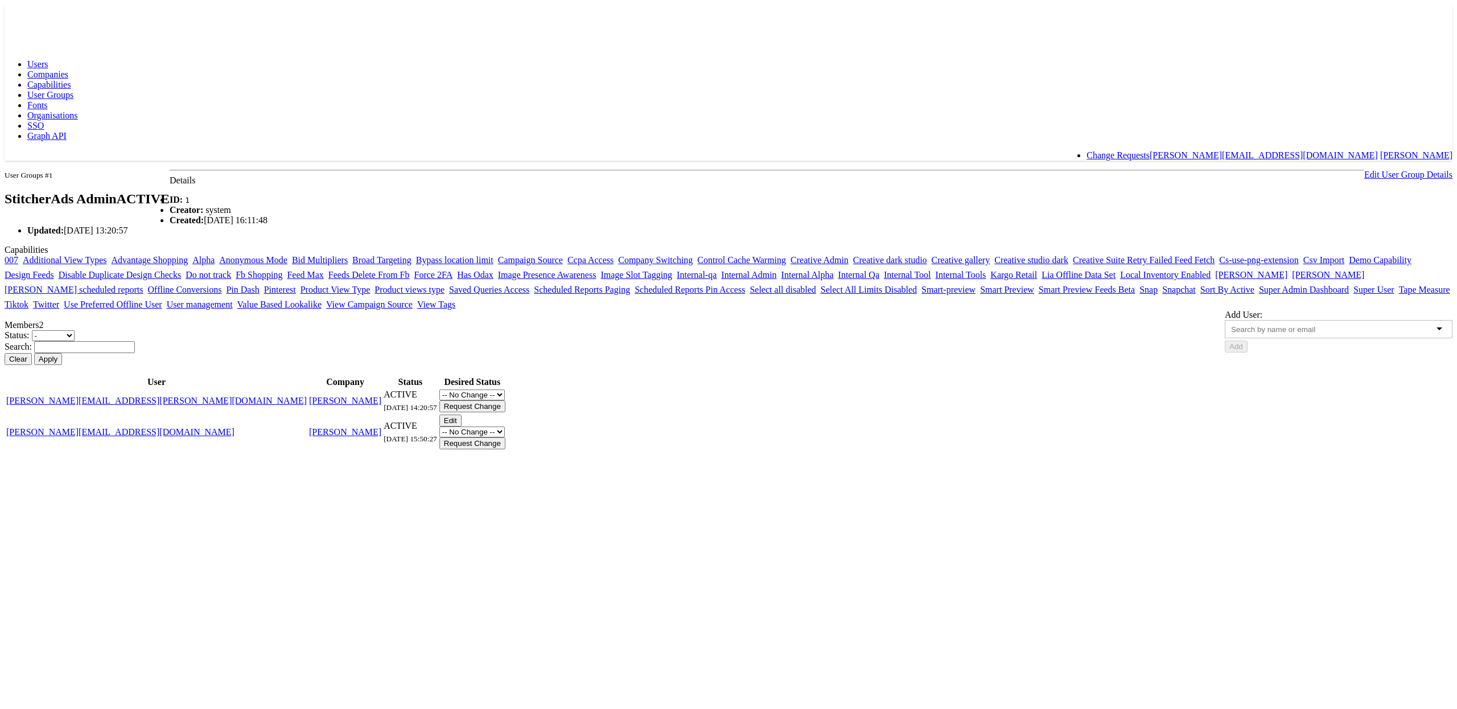
click at [505, 400] on select "-- No Change -- Active Revoked" at bounding box center [471, 394] width 65 height 11
click at [303, 365] on body "Users Companies Capabilities User Groups Fonts Organisations SSO Graph API Chan…" at bounding box center [729, 228] width 1448 height 446
click at [73, 90] on span "User Groups" at bounding box center [50, 95] width 46 height 10
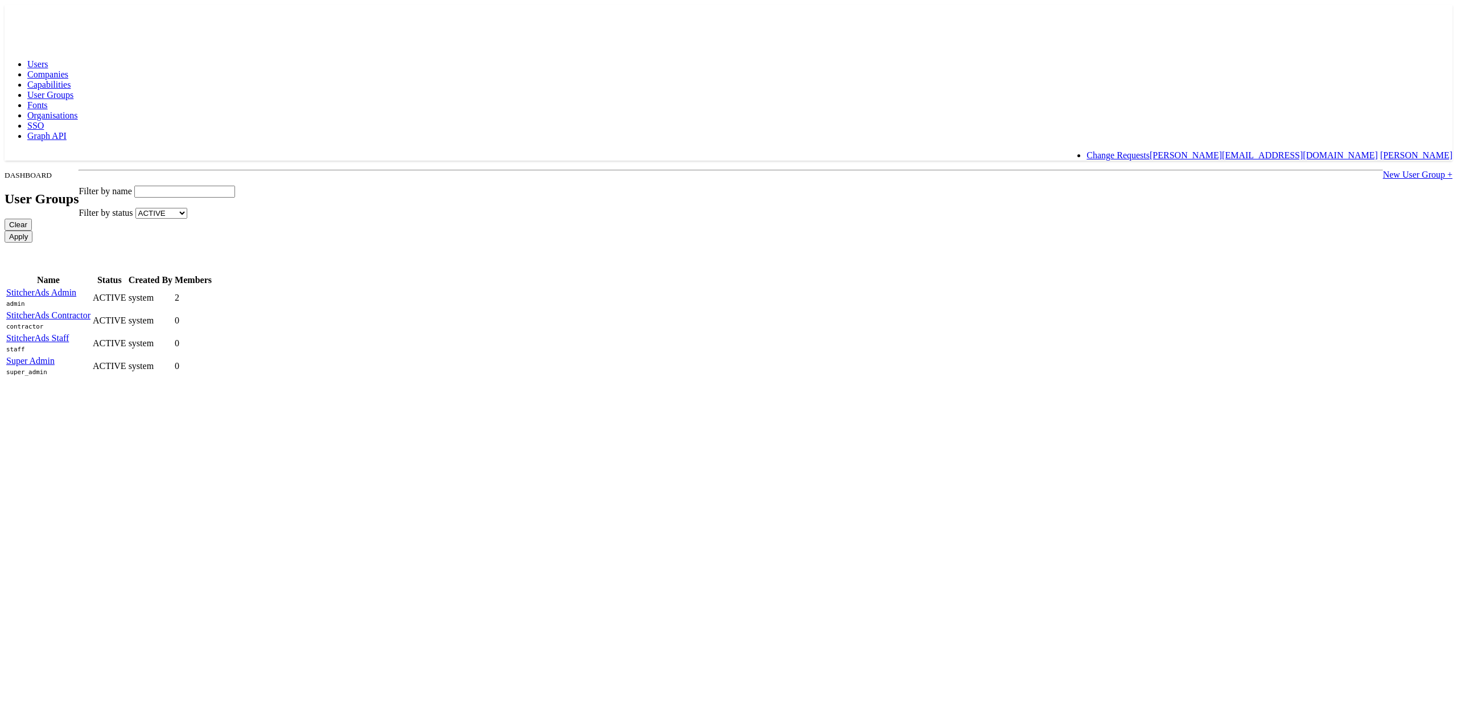
click at [78, 110] on span "Organisations" at bounding box center [52, 115] width 51 height 10
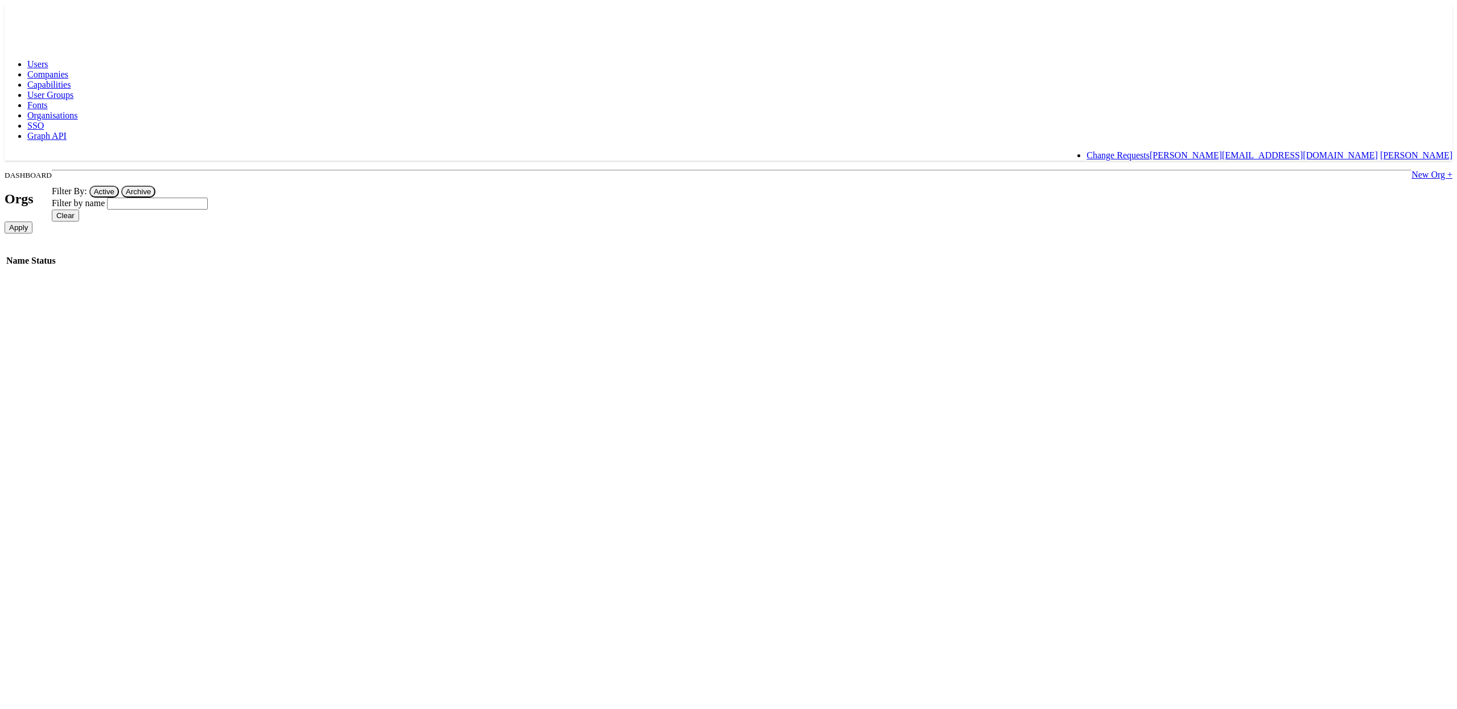
click at [44, 121] on span "SSO" at bounding box center [35, 126] width 17 height 10
click at [97, 268] on link "/internal/sso_providers/3" at bounding box center [51, 273] width 90 height 10
